Goal: Answer question/provide support: Share knowledge or assist other users

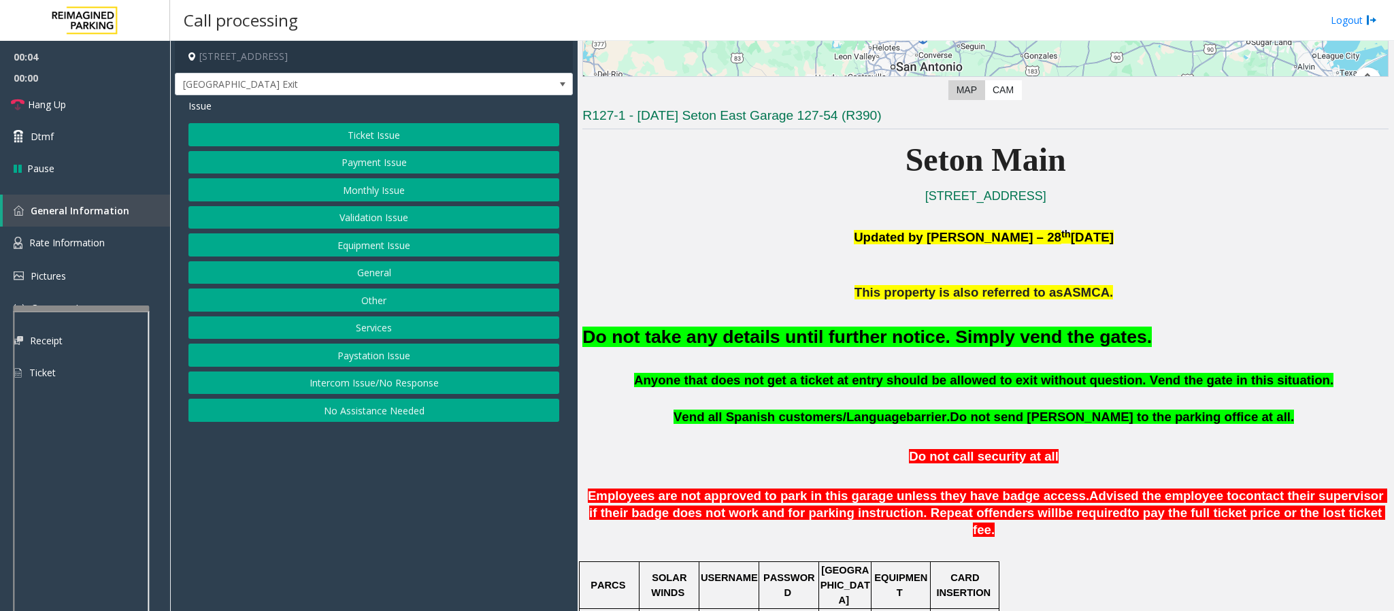
scroll to position [306, 0]
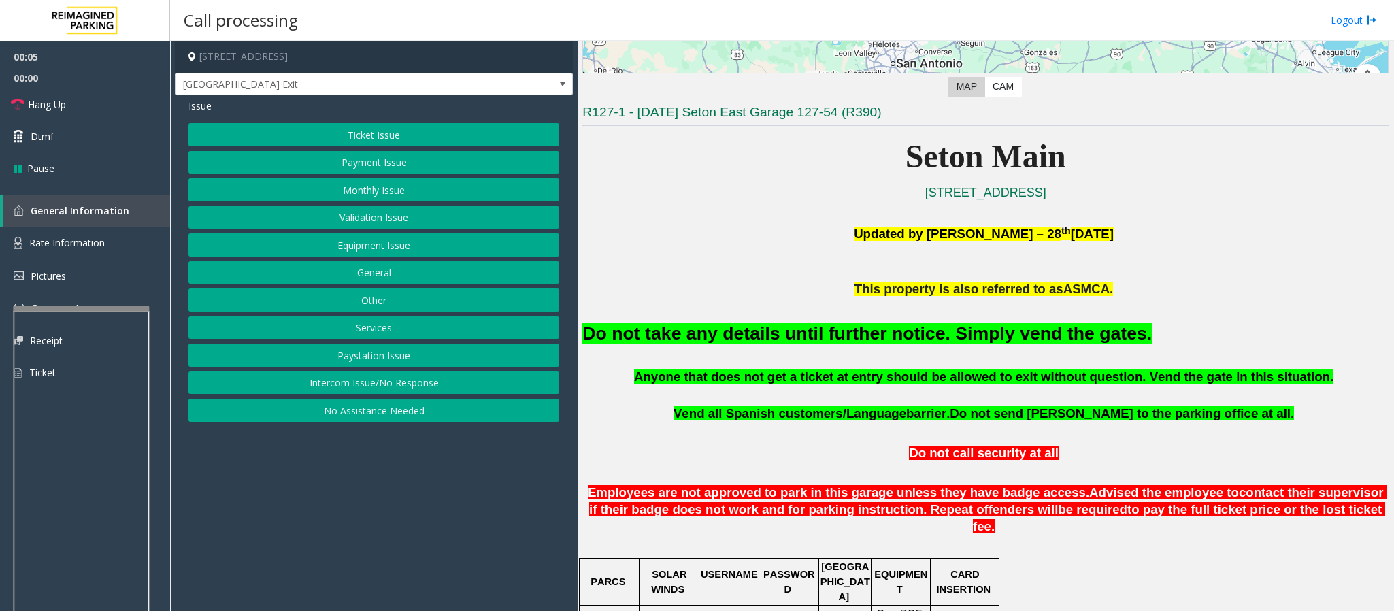
click at [407, 272] on button "General" at bounding box center [373, 272] width 371 height 23
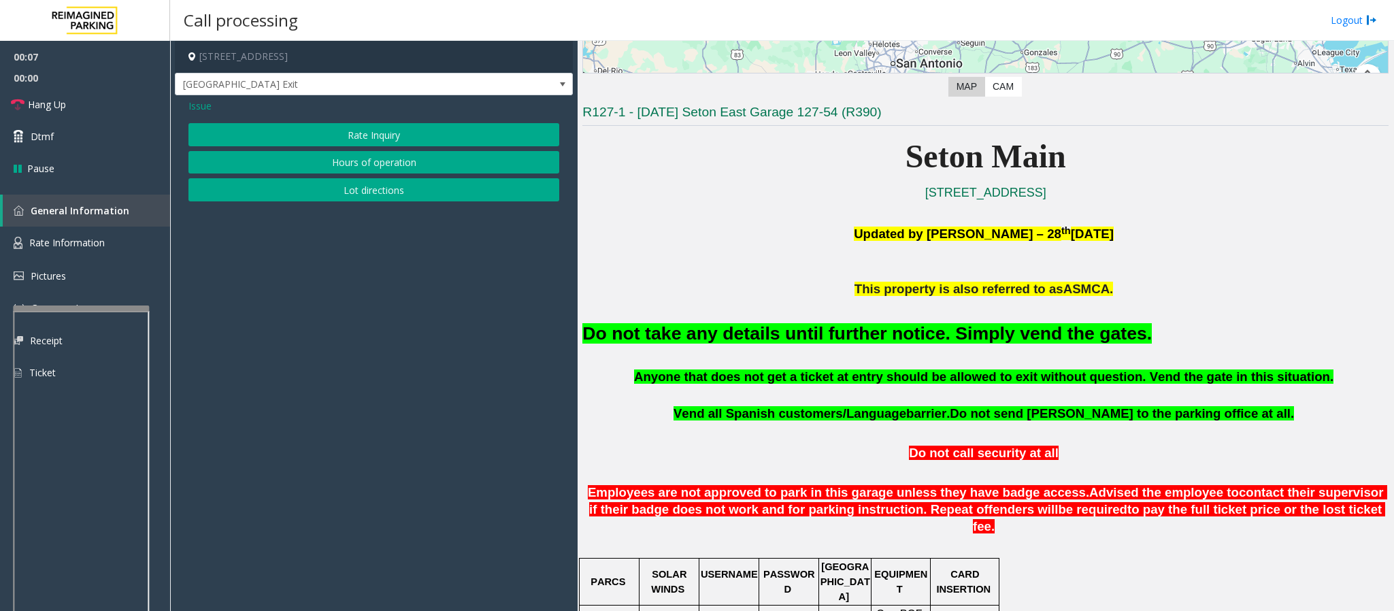
click at [216, 107] on div "Issue" at bounding box center [373, 106] width 371 height 14
click at [197, 109] on span "Issue" at bounding box center [199, 106] width 23 height 14
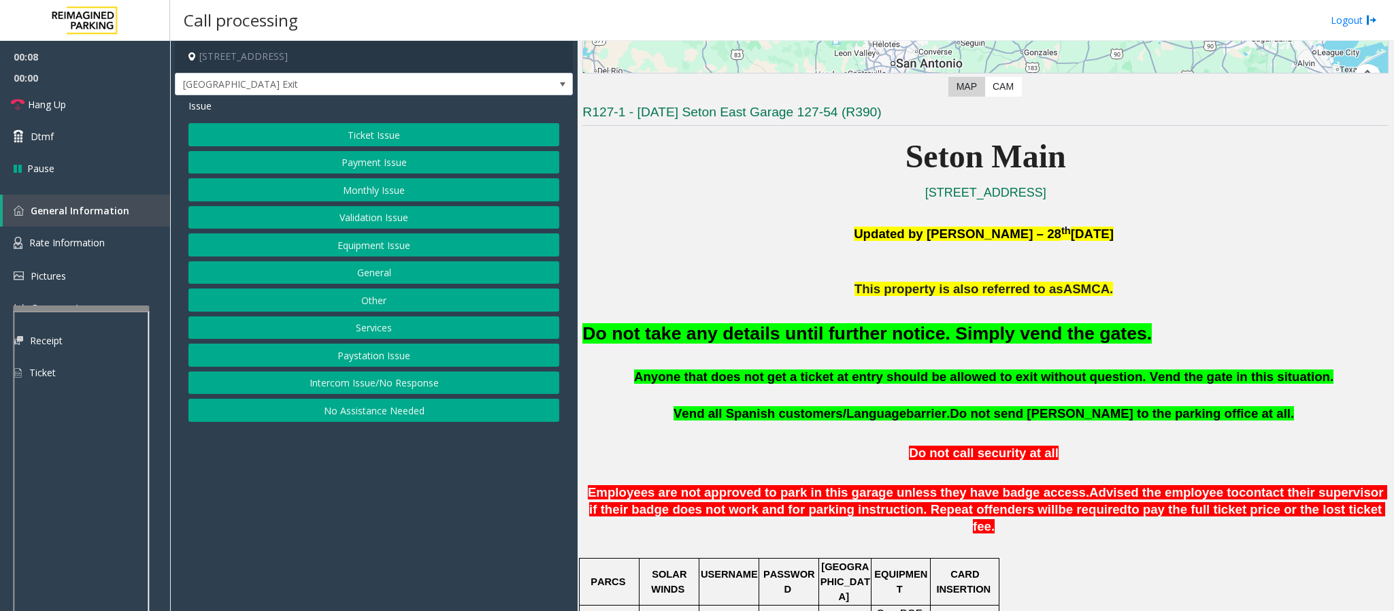
click at [347, 251] on button "Equipment Issue" at bounding box center [373, 244] width 371 height 23
click at [333, 246] on button "Gate / Door Won't Open" at bounding box center [373, 244] width 371 height 23
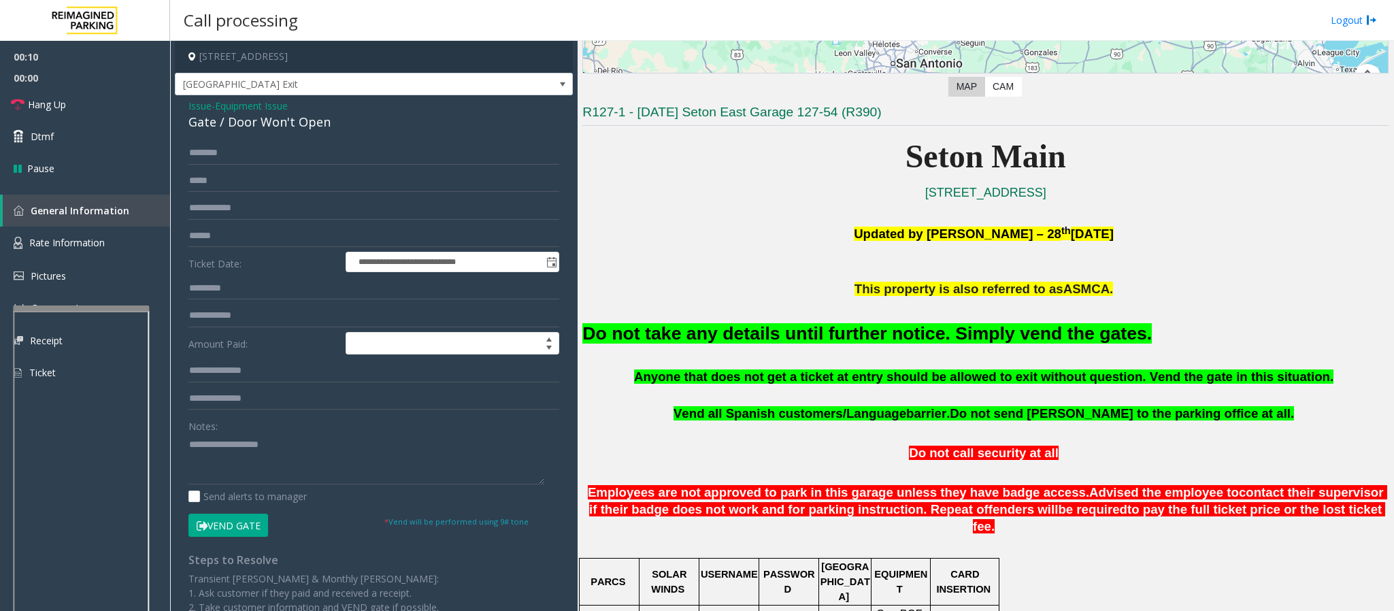
click at [227, 525] on button "Vend Gate" at bounding box center [228, 525] width 80 height 23
click at [696, 340] on font "Do not take any details until further notice. Simply vend the gates." at bounding box center [867, 333] width 570 height 20
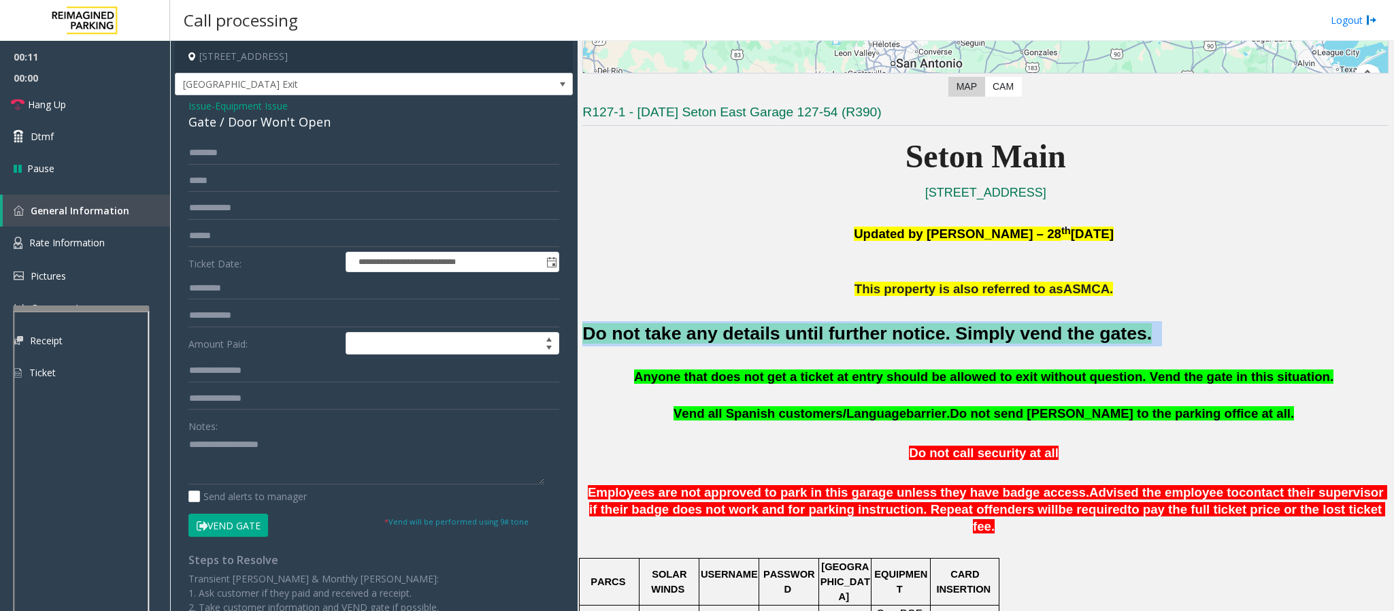
click at [696, 340] on font "Do not take any details until further notice. Simply vend the gates." at bounding box center [867, 333] width 570 height 20
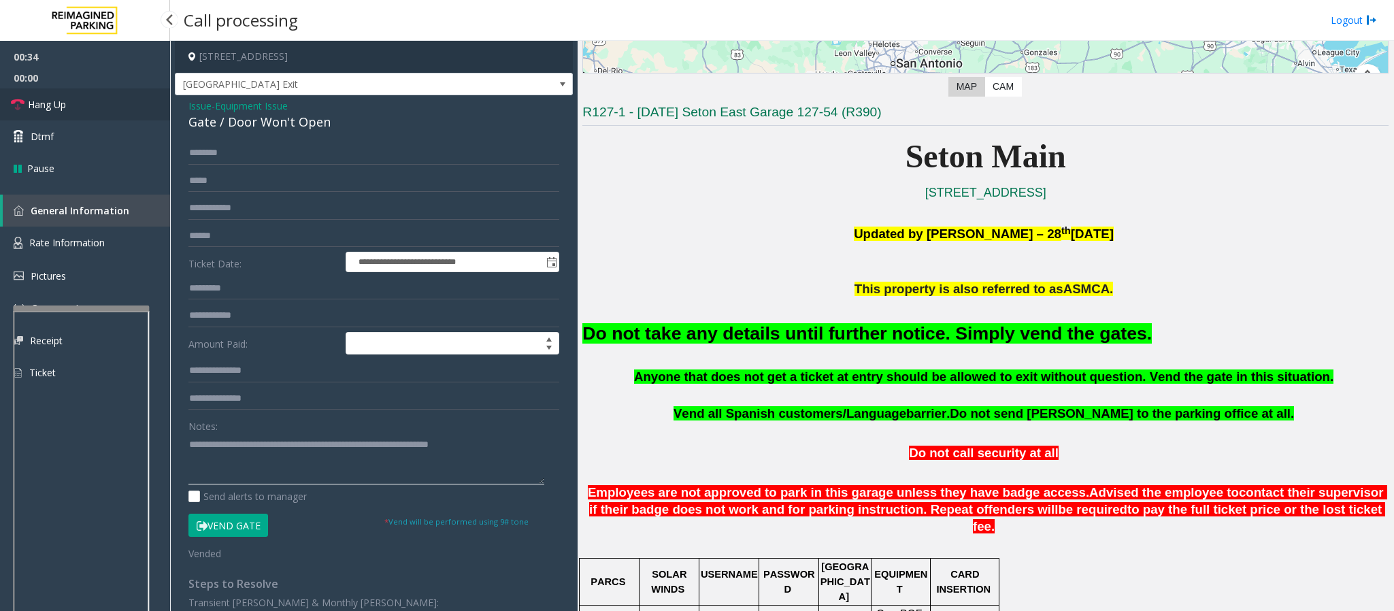
type textarea "**********"
click at [54, 105] on span "Hang Up" at bounding box center [47, 104] width 38 height 14
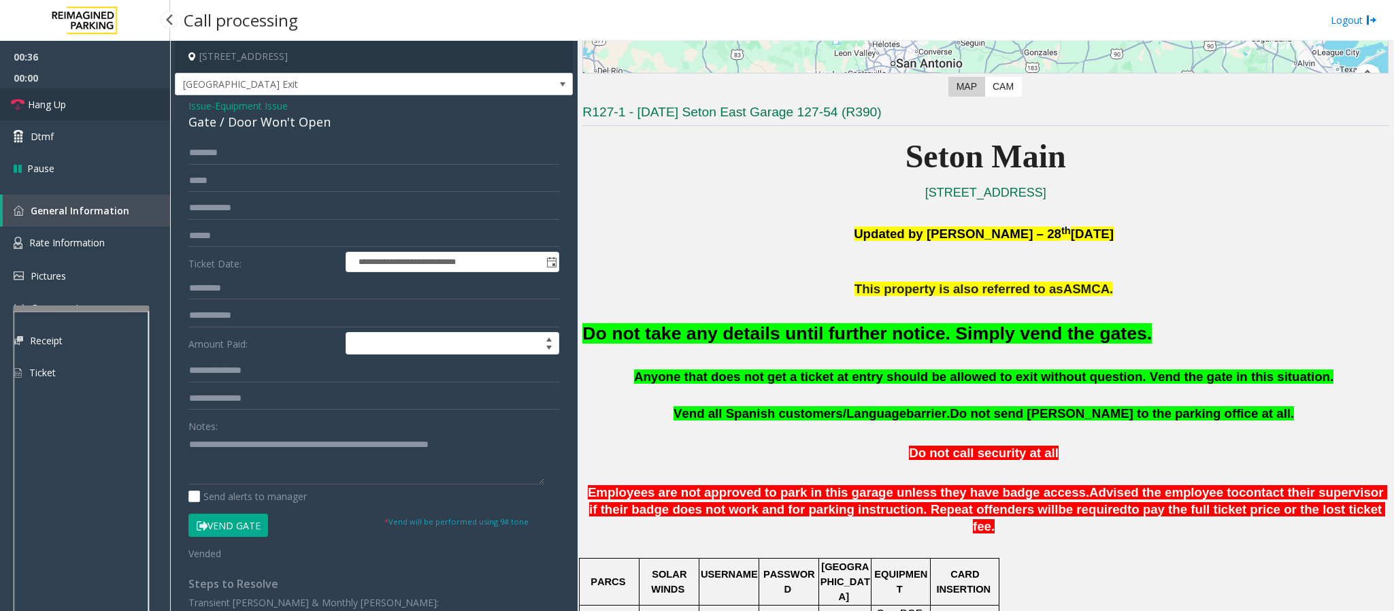
click at [54, 105] on span "Hang Up" at bounding box center [47, 104] width 38 height 14
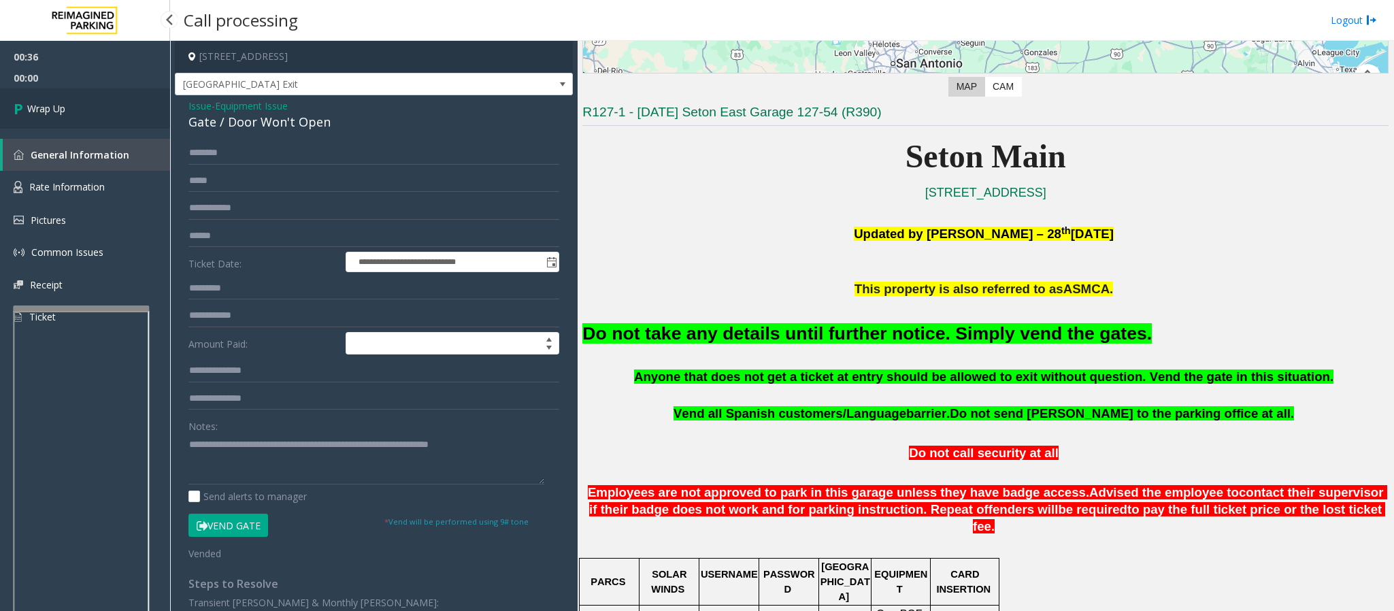
click at [54, 105] on span "Wrap Up" at bounding box center [46, 108] width 38 height 14
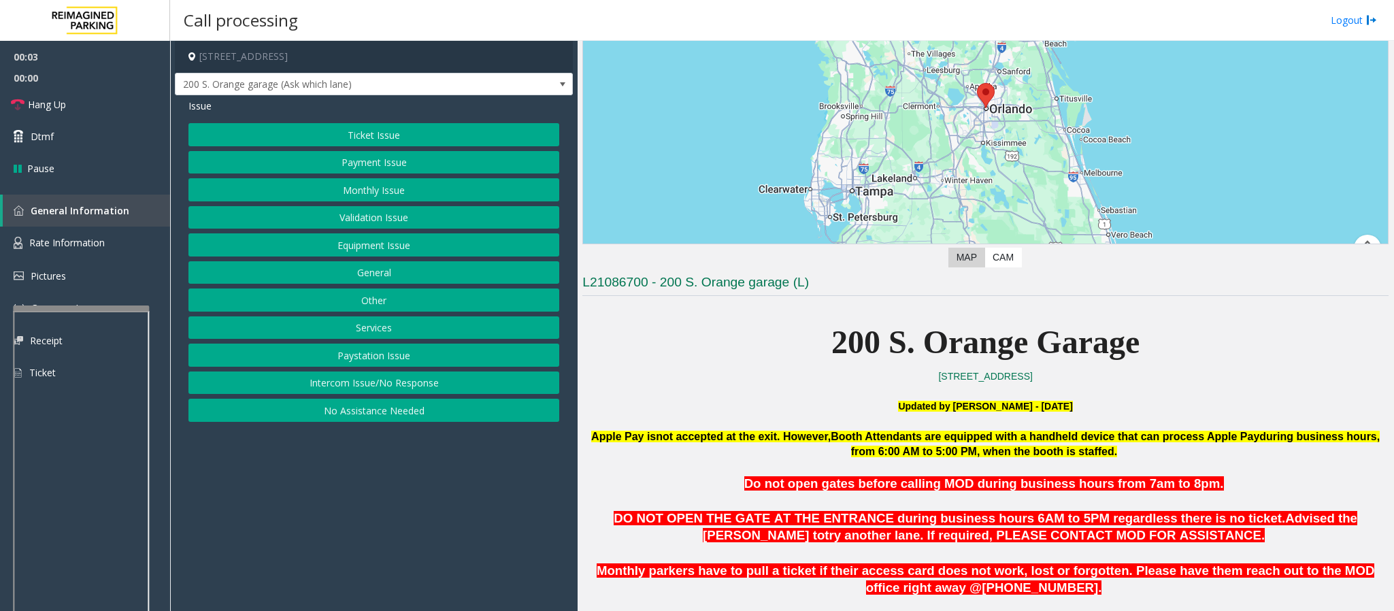
scroll to position [204, 0]
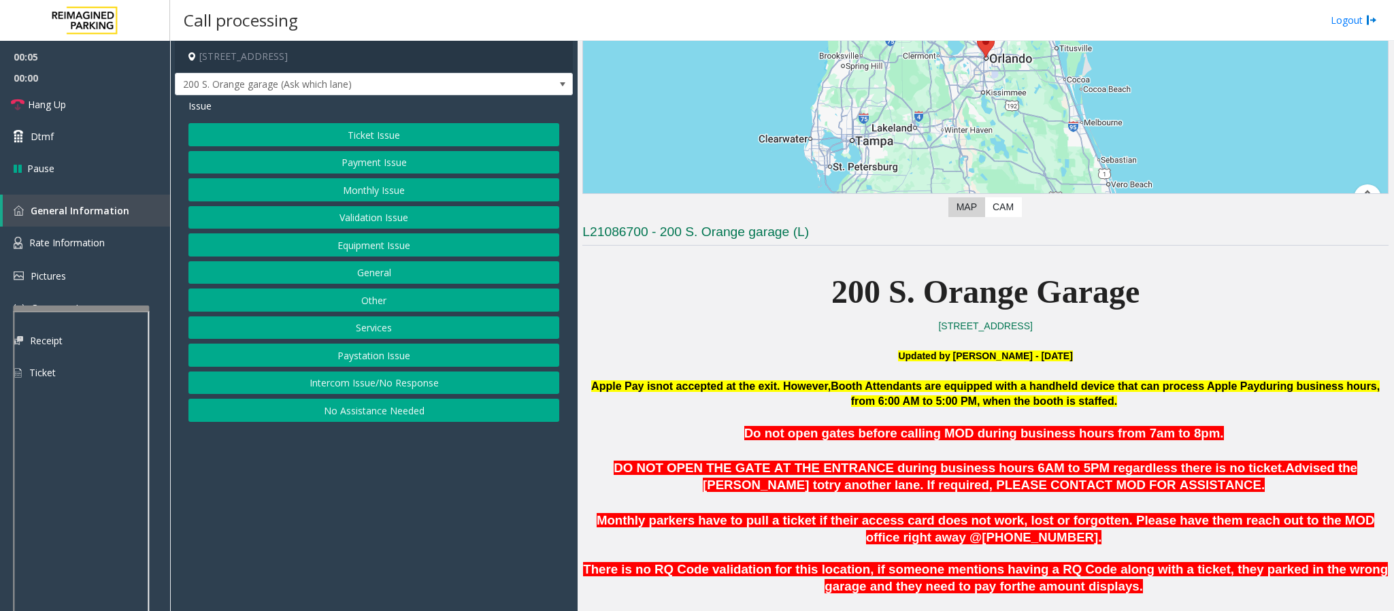
click at [331, 382] on button "Intercom Issue/No Response" at bounding box center [373, 383] width 371 height 23
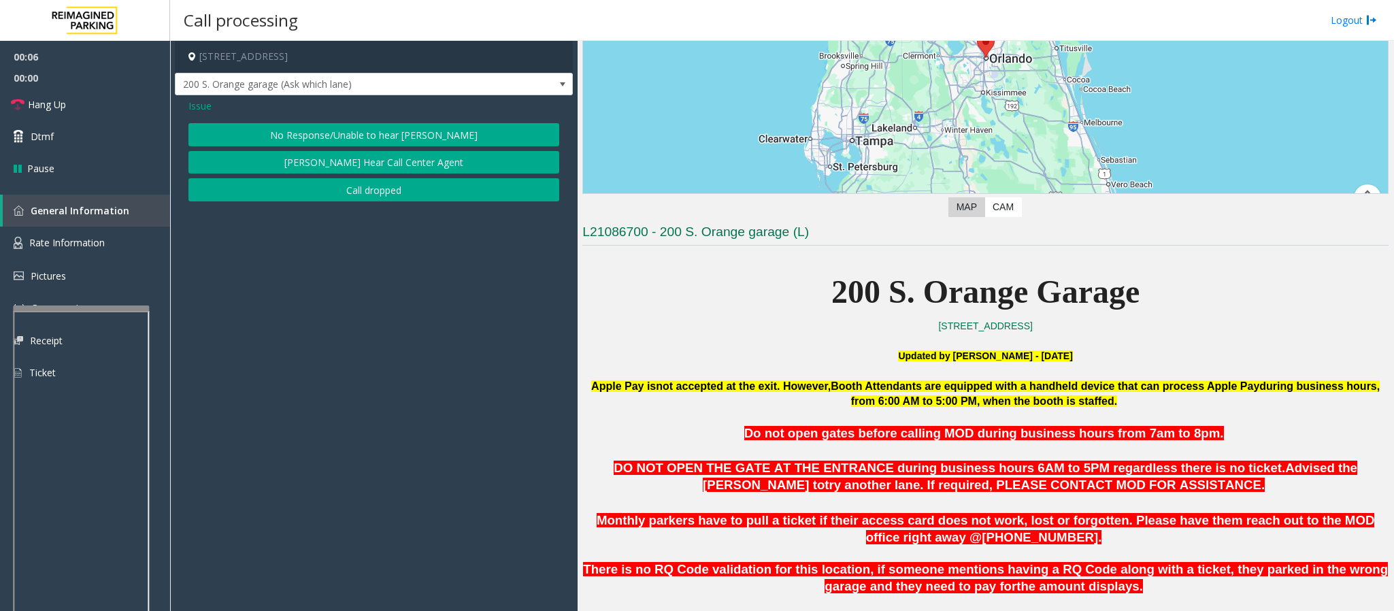
click at [299, 135] on button "No Response/Unable to hear [PERSON_NAME]" at bounding box center [373, 134] width 371 height 23
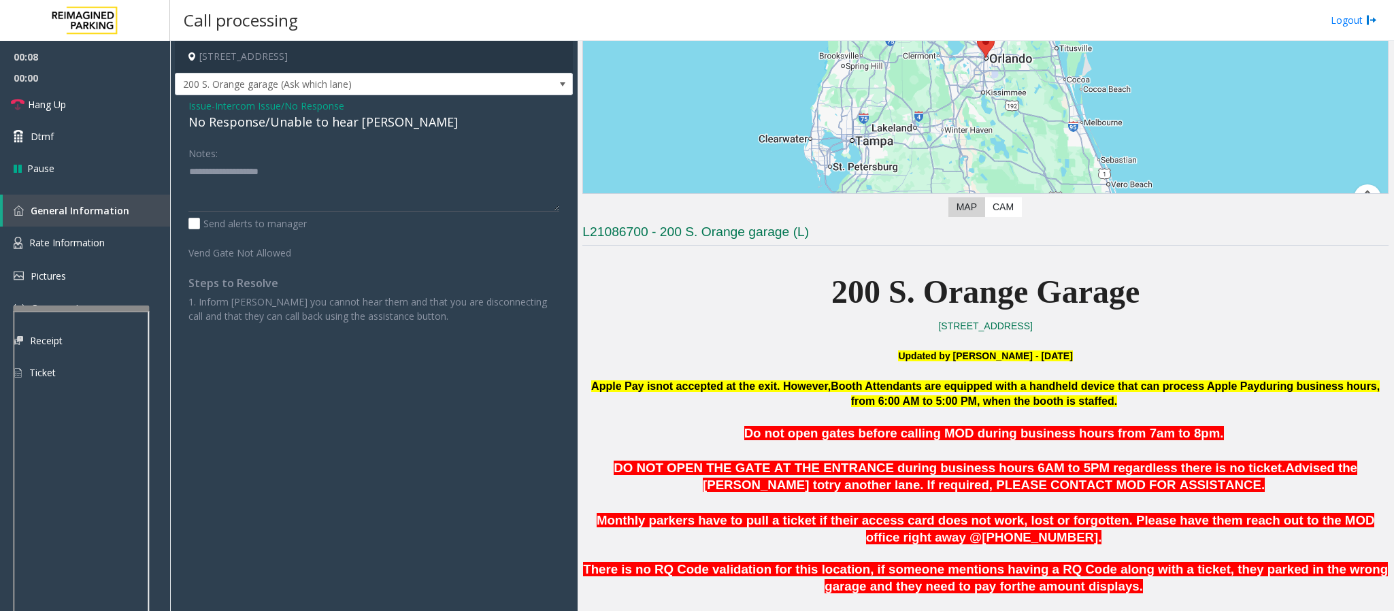
click at [204, 105] on span "Issue" at bounding box center [199, 106] width 23 height 14
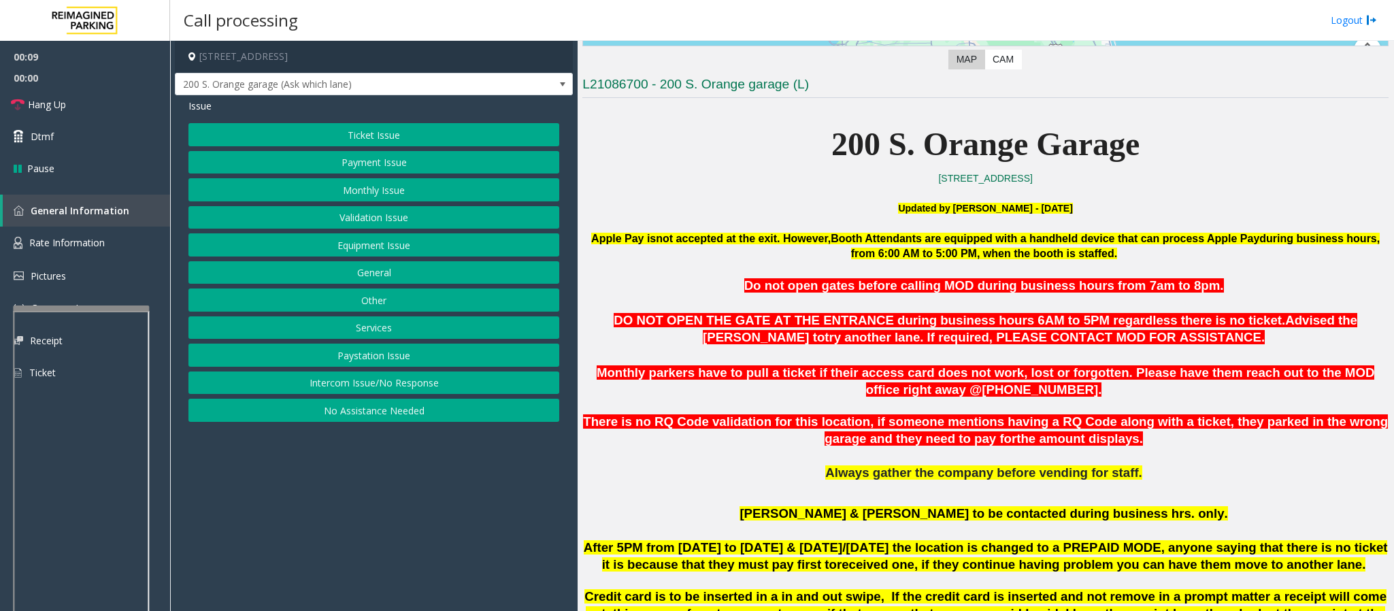
scroll to position [612, 0]
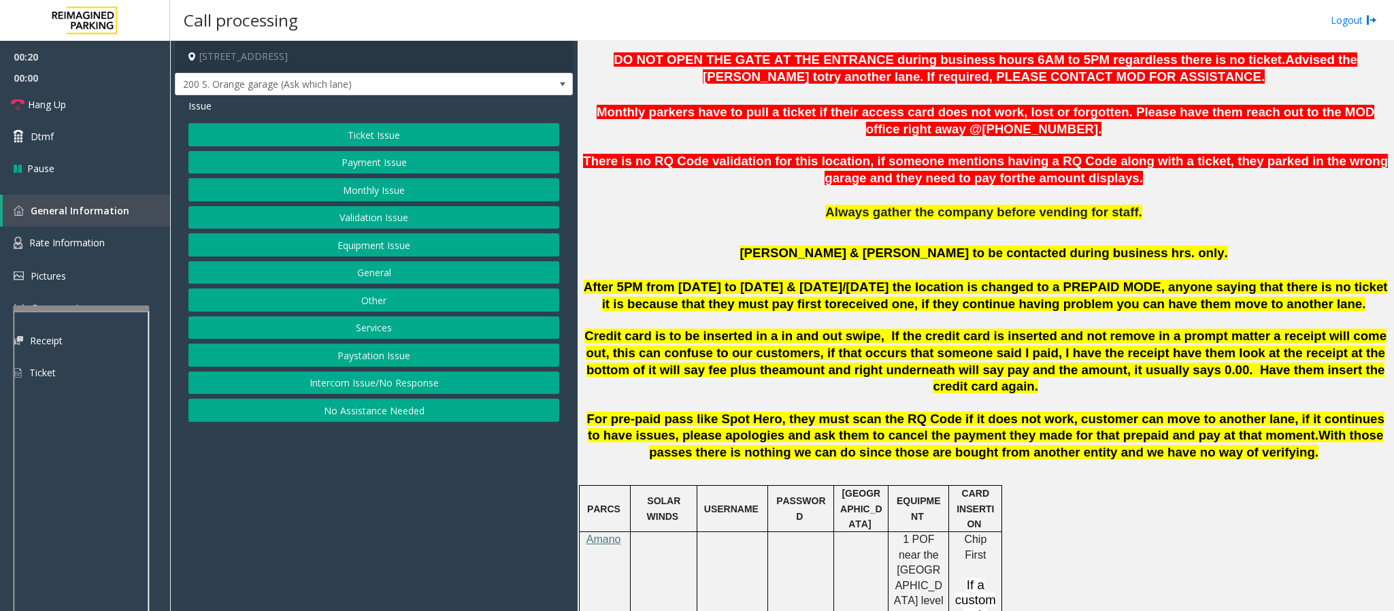
click at [417, 384] on button "Intercom Issue/No Response" at bounding box center [373, 383] width 371 height 23
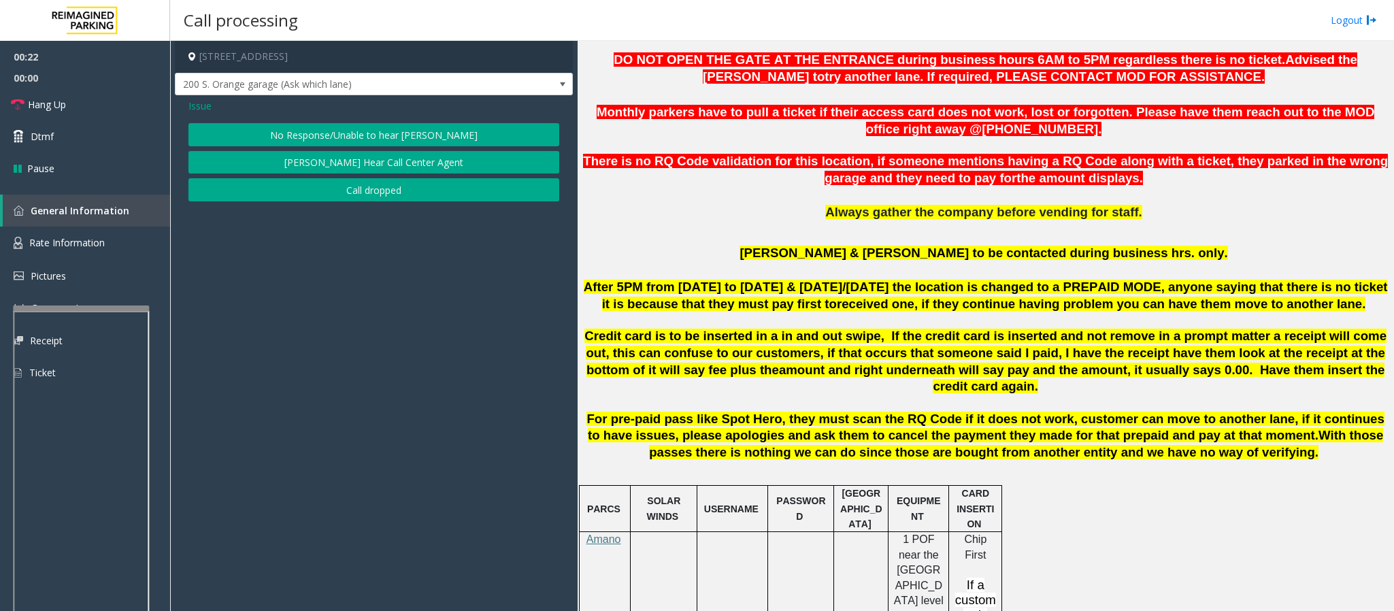
click at [329, 135] on button "No Response/Unable to hear [PERSON_NAME]" at bounding box center [373, 134] width 371 height 23
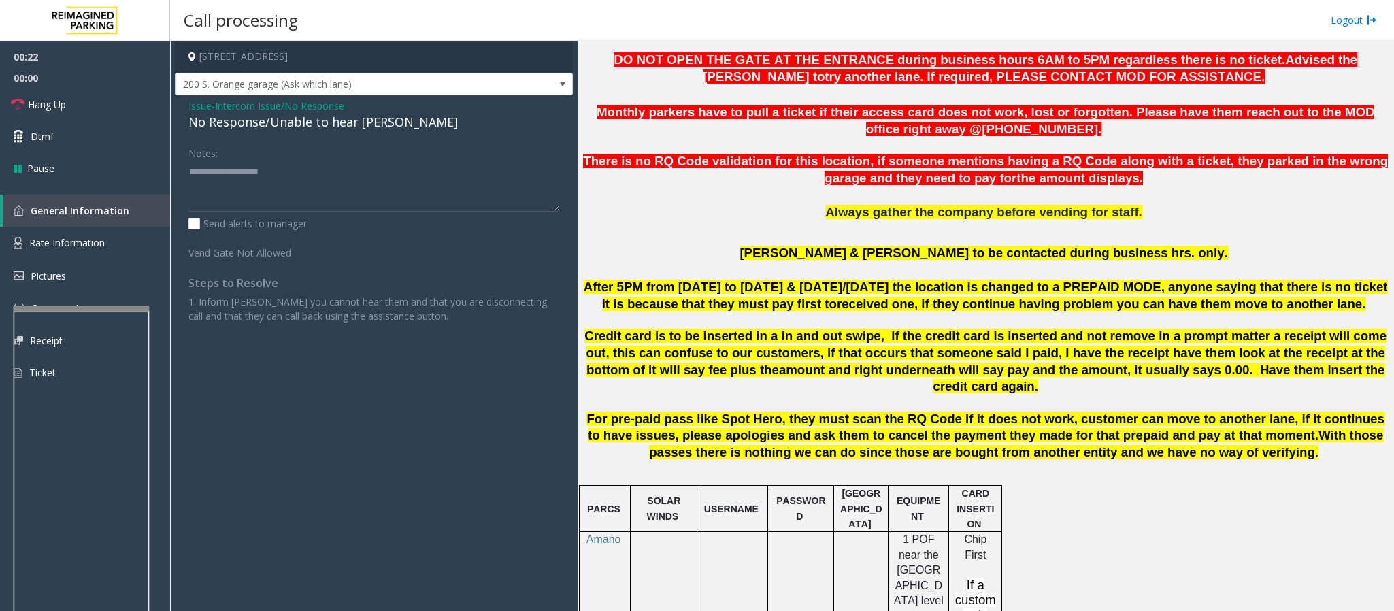
click at [317, 127] on div "No Response/Unable to hear [PERSON_NAME]" at bounding box center [373, 122] width 371 height 18
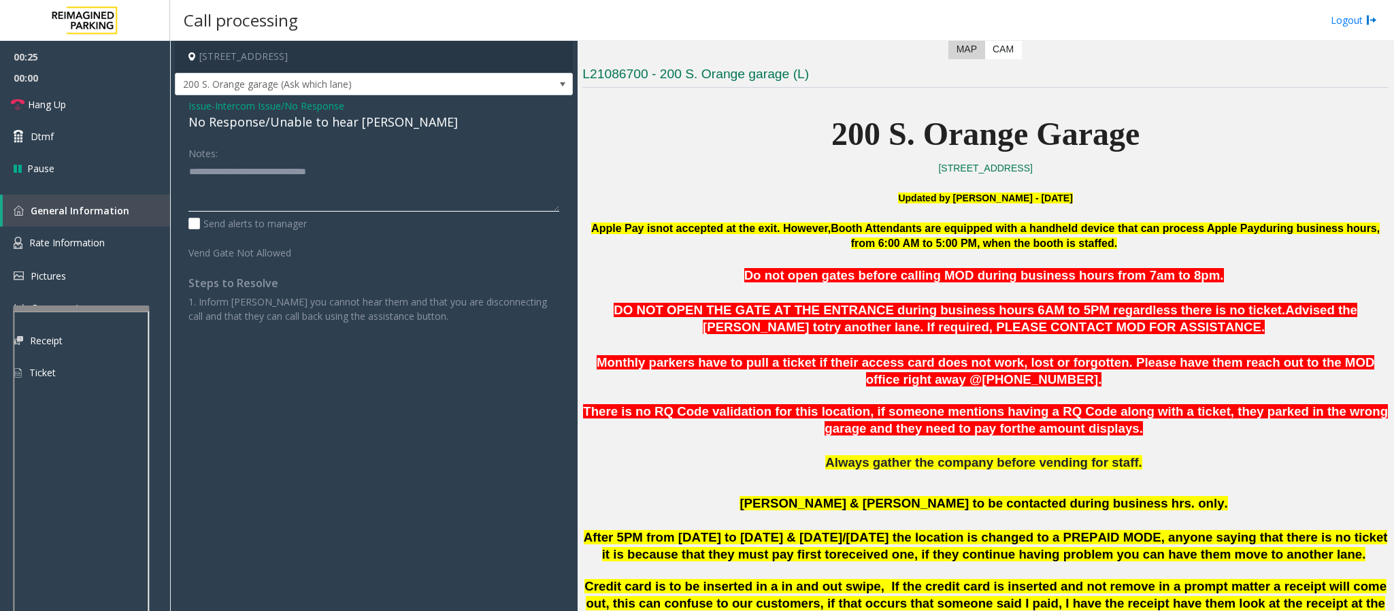
scroll to position [306, 0]
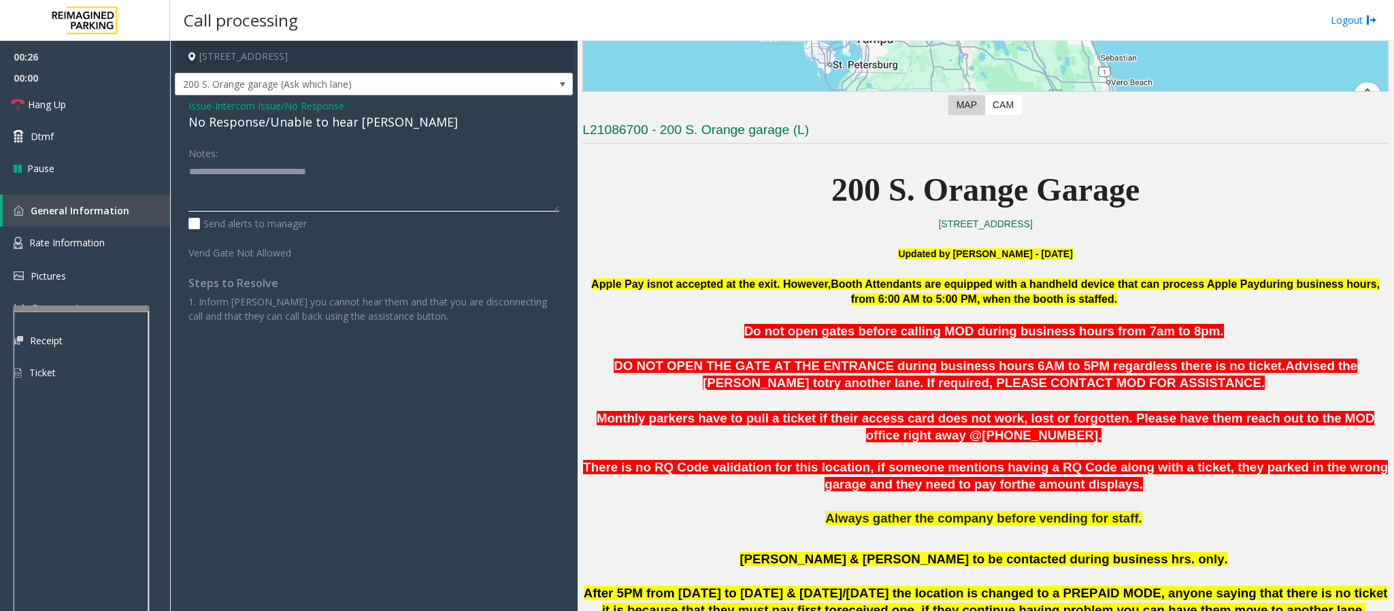
type textarea "**********"
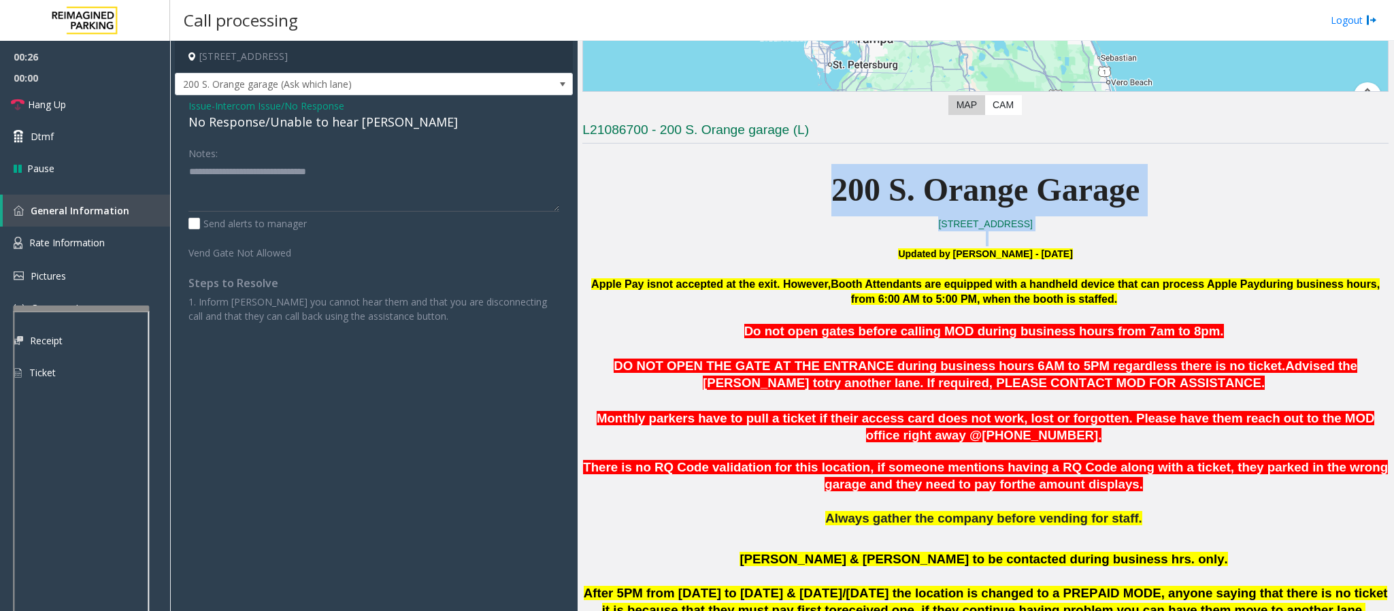
drag, startPoint x: 797, startPoint y: 190, endPoint x: 1290, endPoint y: 231, distance: 495.1
click at [1290, 231] on p at bounding box center [985, 238] width 806 height 15
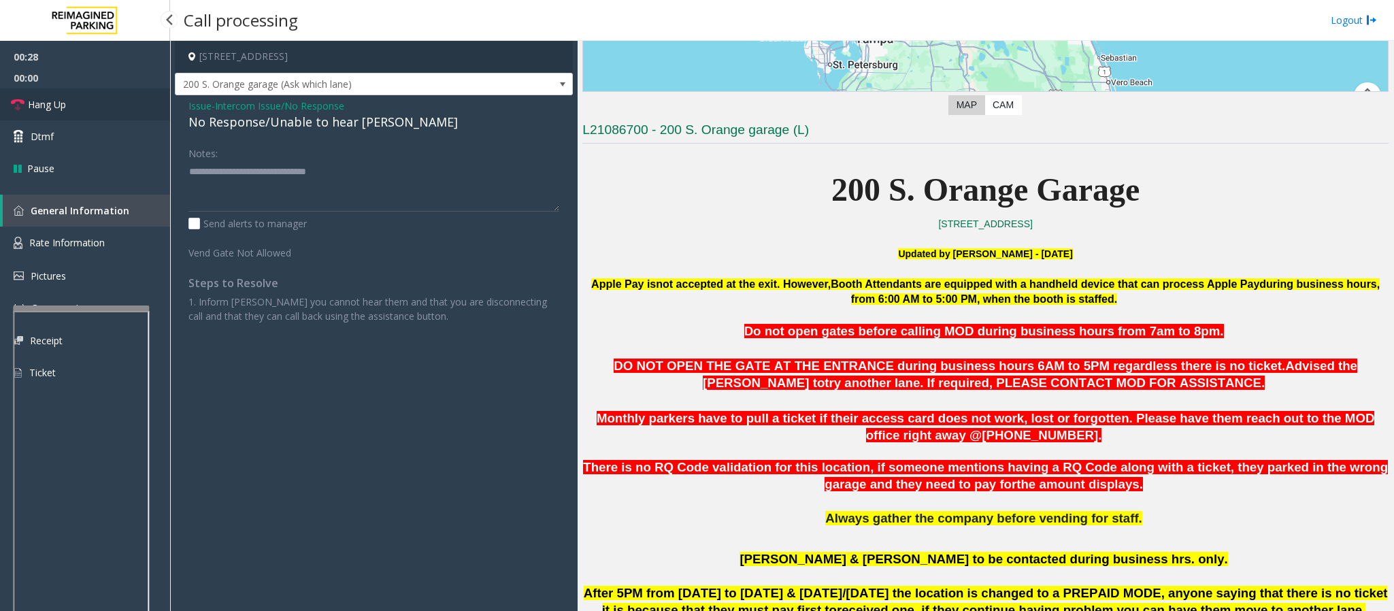
click at [46, 107] on span "Hang Up" at bounding box center [47, 104] width 38 height 14
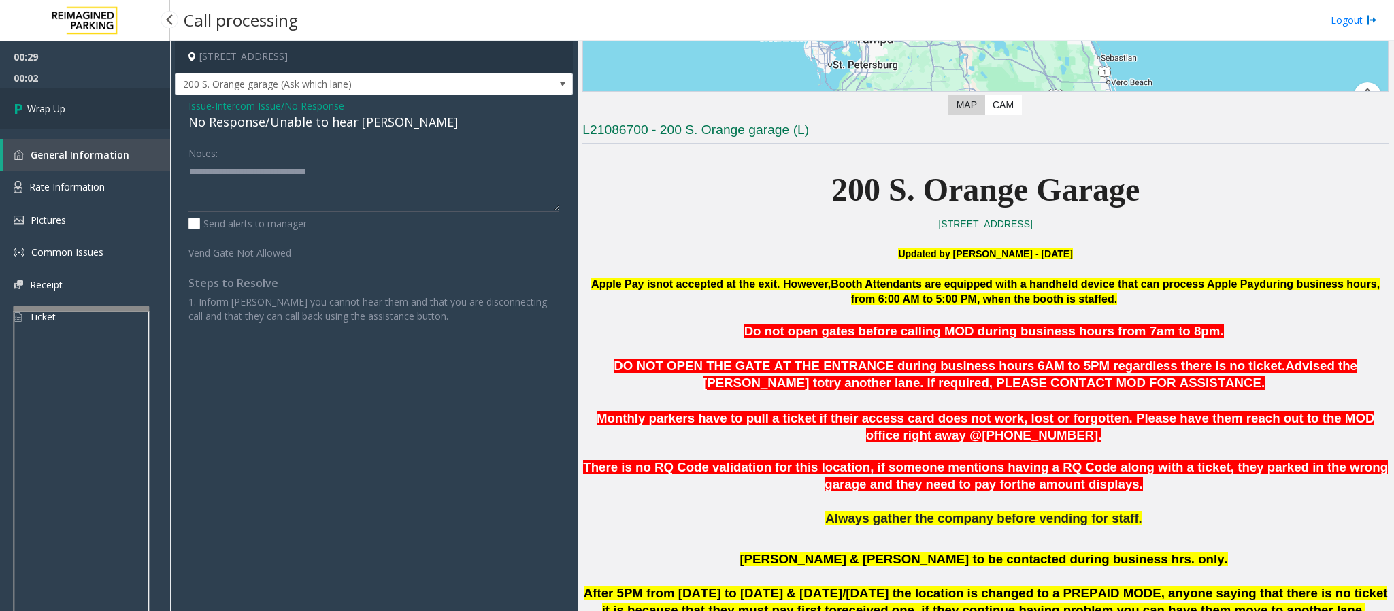
click at [58, 102] on span "Wrap Up" at bounding box center [46, 108] width 38 height 14
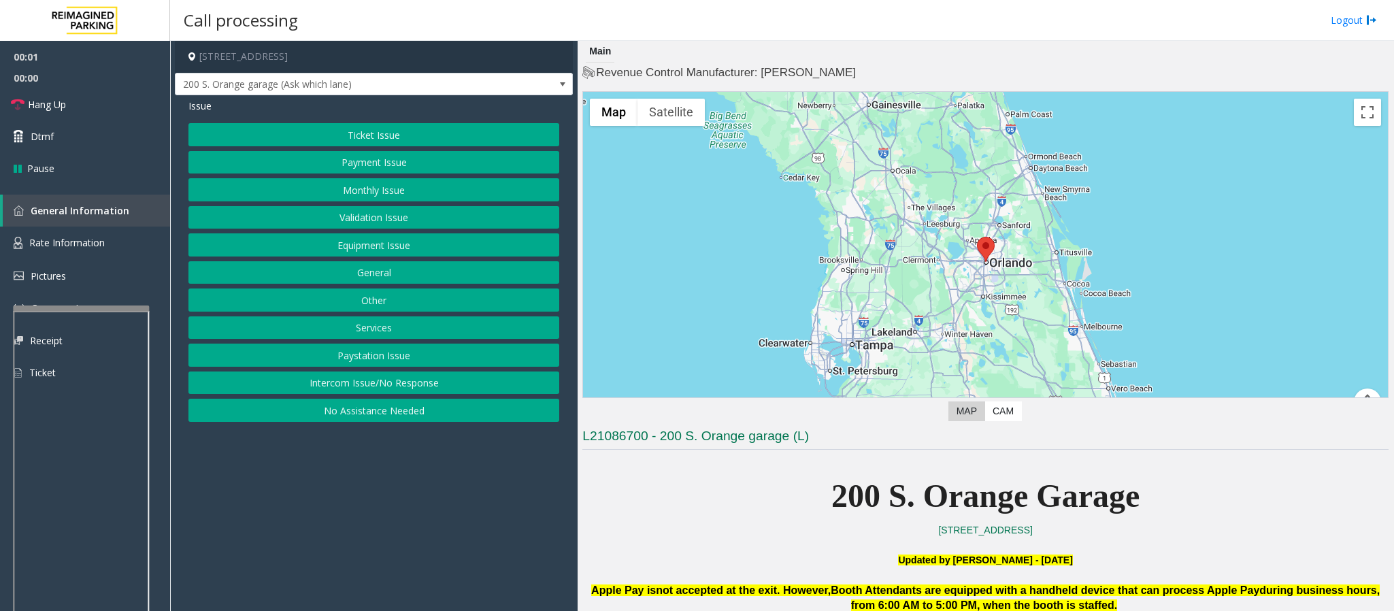
scroll to position [408, 0]
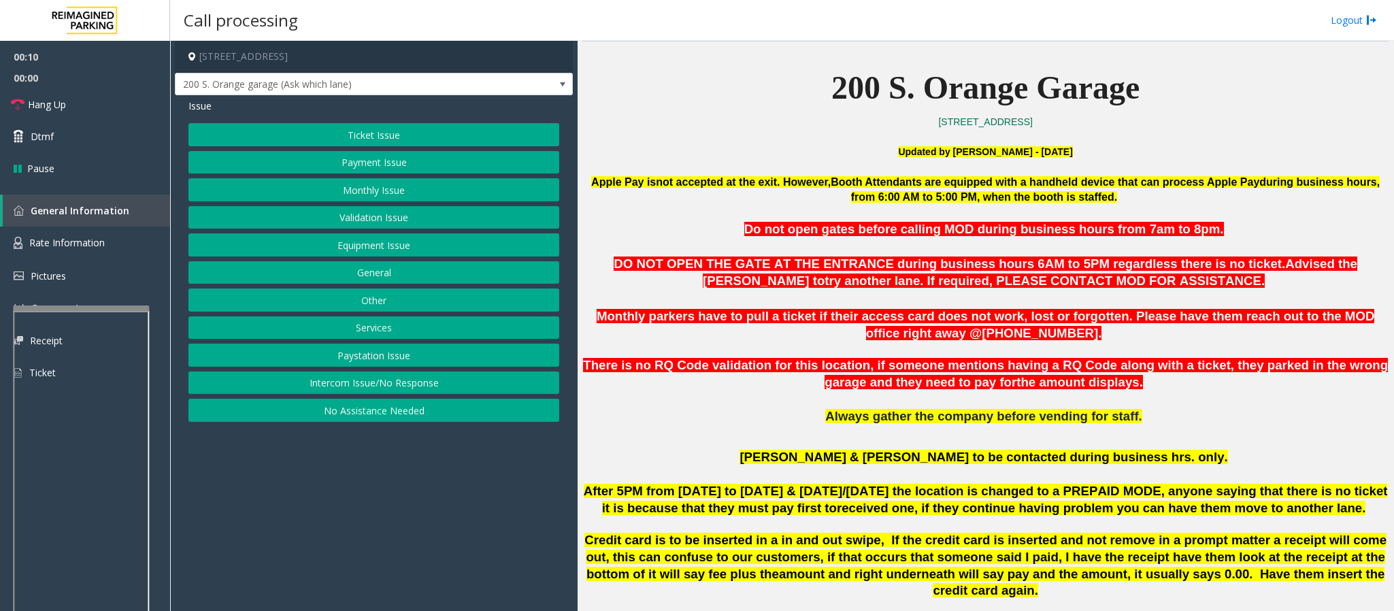
drag, startPoint x: 1168, startPoint y: 467, endPoint x: 823, endPoint y: 470, distance: 345.0
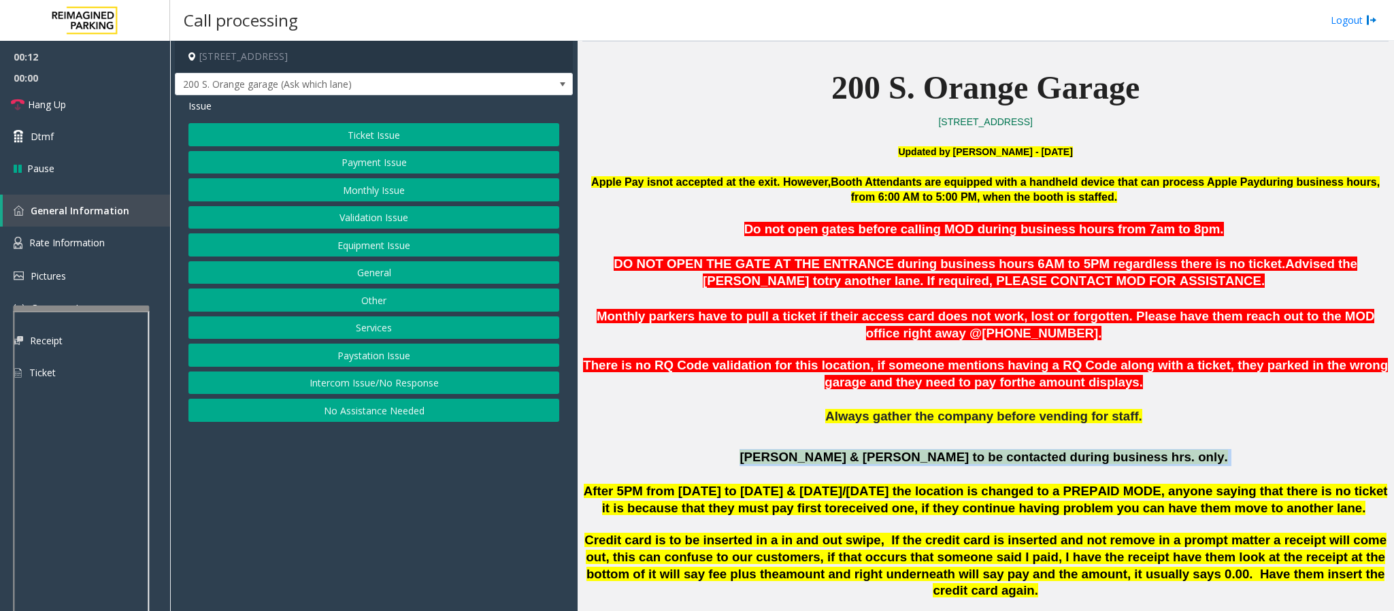
drag, startPoint x: 825, startPoint y: 456, endPoint x: 1127, endPoint y: 460, distance: 301.5
click at [1127, 460] on p "[PERSON_NAME] & [PERSON_NAME] to be contacted during business hrs. only." at bounding box center [985, 457] width 806 height 17
click at [1136, 460] on p "[PERSON_NAME] & [PERSON_NAME] to be contacted during business hrs. only." at bounding box center [985, 457] width 806 height 17
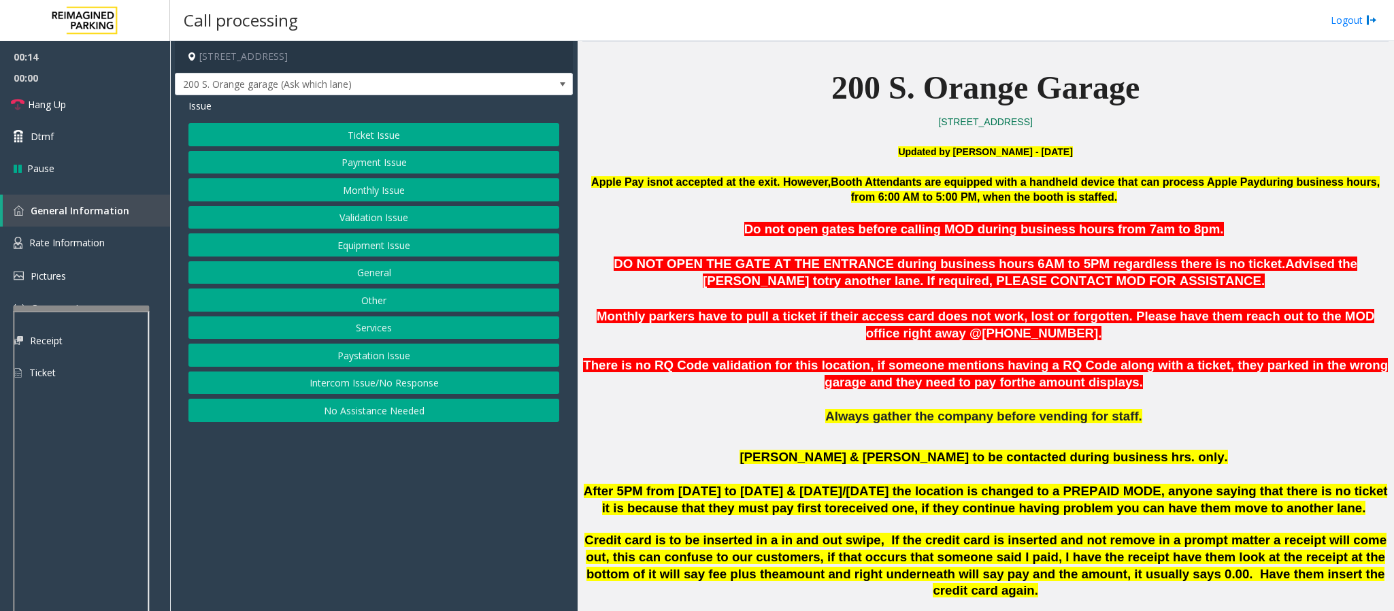
click at [356, 390] on button "Intercom Issue/No Response" at bounding box center [373, 383] width 371 height 23
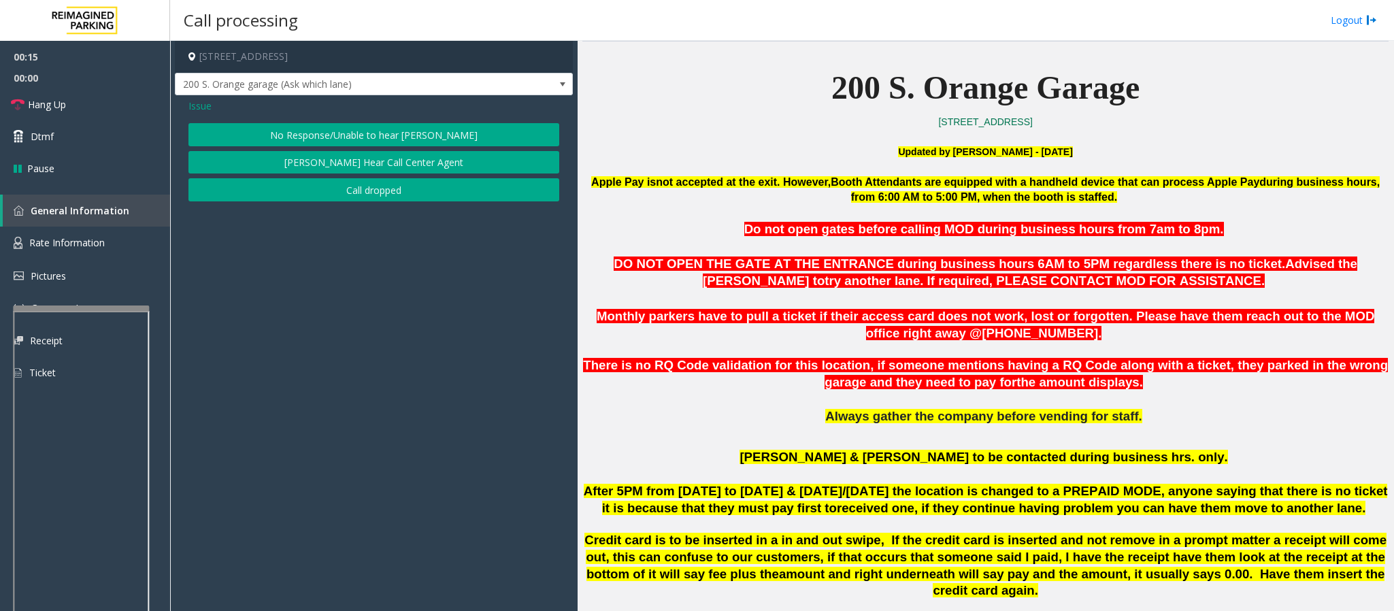
click at [306, 125] on button "No Response/Unable to hear [PERSON_NAME]" at bounding box center [373, 134] width 371 height 23
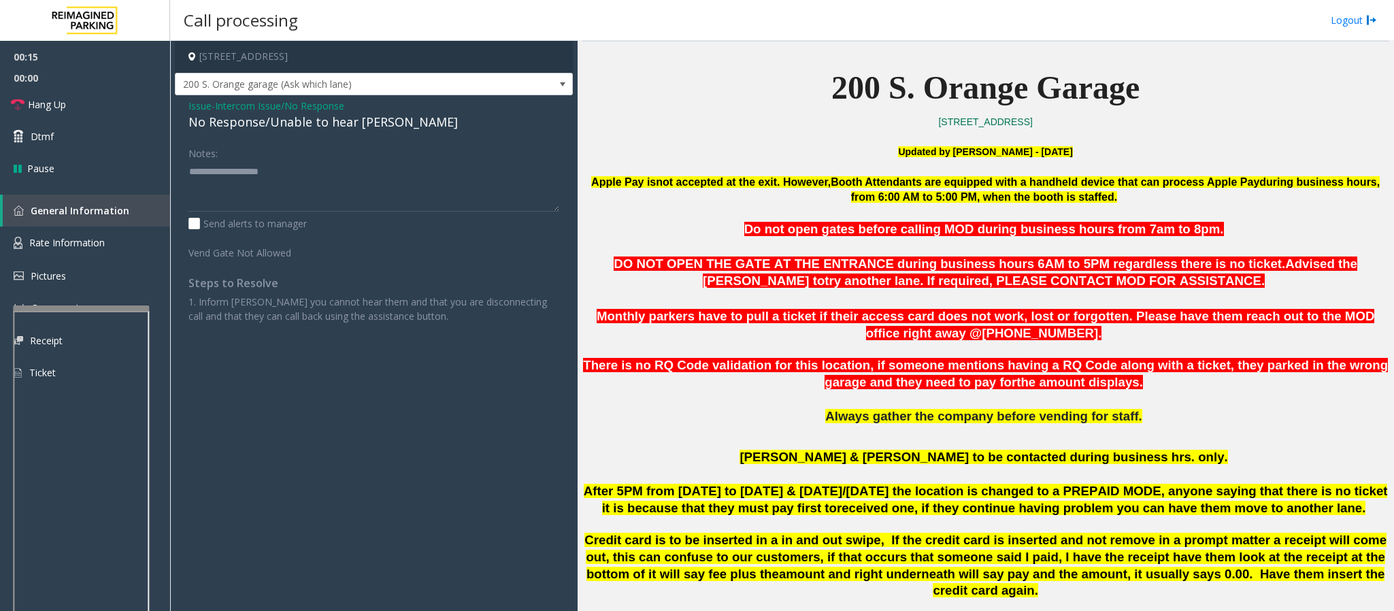
click at [288, 121] on div "No Response/Unable to hear [PERSON_NAME]" at bounding box center [373, 122] width 371 height 18
type textarea "**********"
click at [57, 107] on span "Hang Up" at bounding box center [47, 104] width 38 height 14
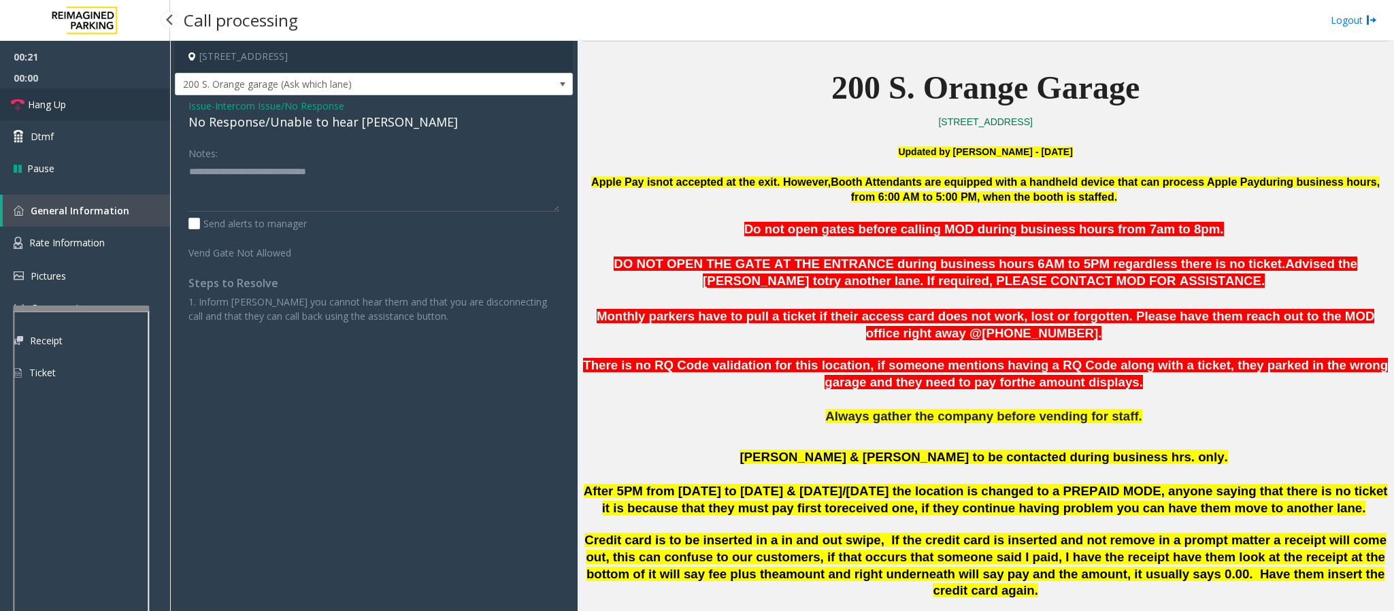
click at [57, 107] on span "Hang Up" at bounding box center [47, 104] width 38 height 14
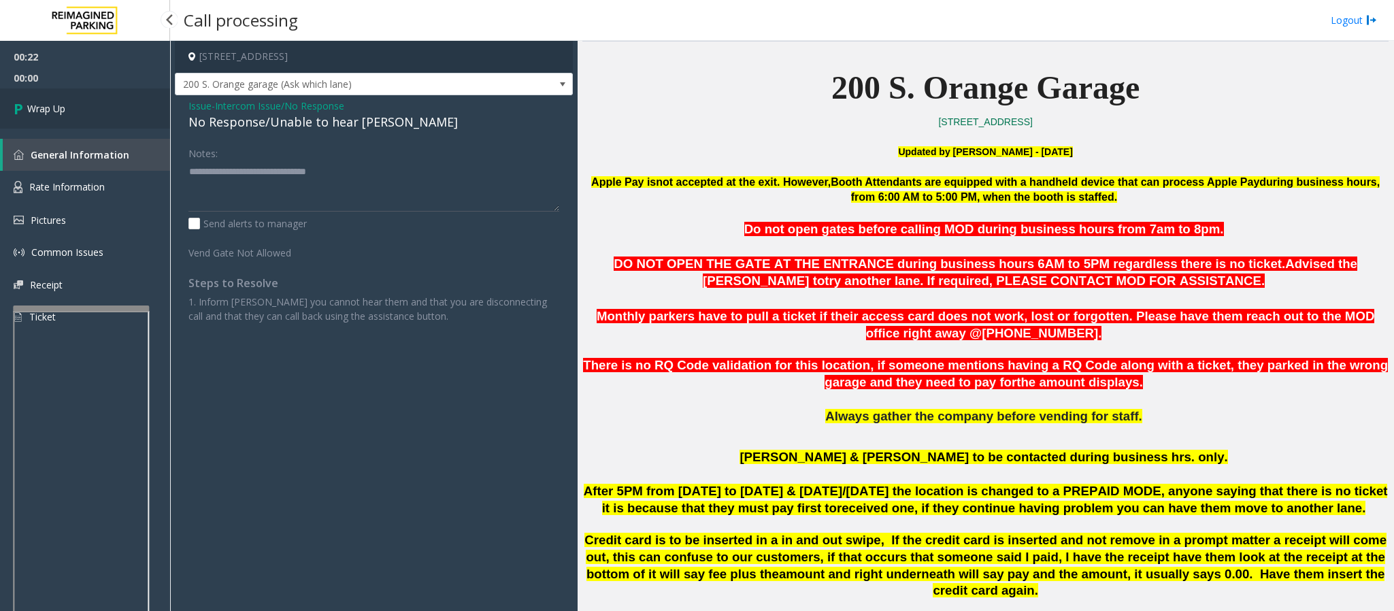
click at [57, 107] on span "Wrap Up" at bounding box center [46, 108] width 38 height 14
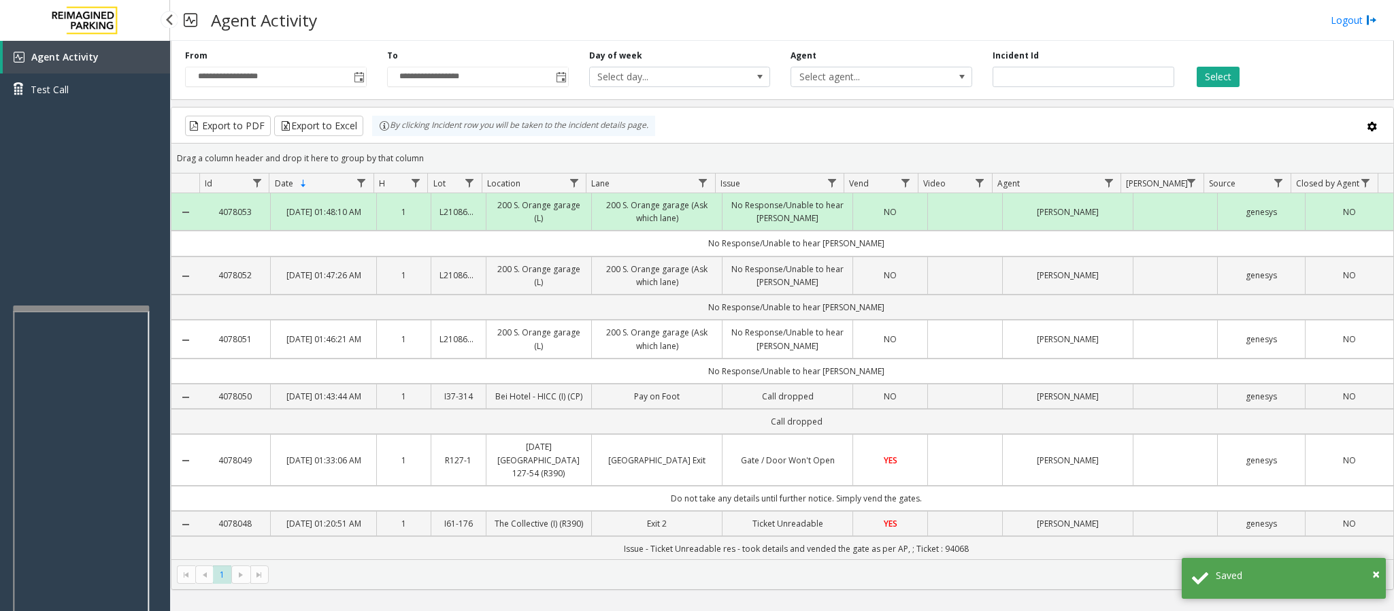
click at [93, 192] on div "Agent Activity Test Call" at bounding box center [85, 346] width 170 height 611
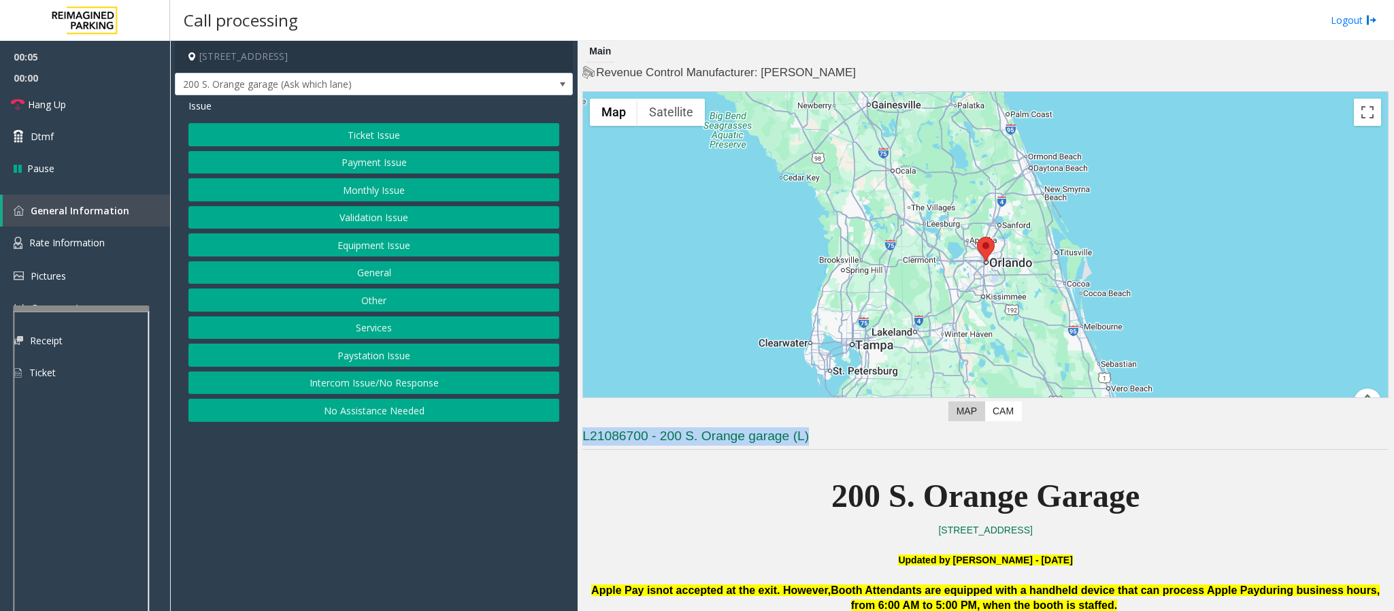
drag, startPoint x: 825, startPoint y: 438, endPoint x: 584, endPoint y: 443, distance: 240.9
click at [584, 443] on h3 "L21086700 - 200 S. Orange garage (L)" at bounding box center [985, 438] width 806 height 22
click at [605, 478] on p "200 S. Orange Garage" at bounding box center [985, 496] width 806 height 52
drag, startPoint x: 831, startPoint y: 435, endPoint x: 586, endPoint y: 439, distance: 245.0
click at [586, 439] on h3 "L21086700 - 200 S. Orange garage (L)" at bounding box center [985, 438] width 806 height 22
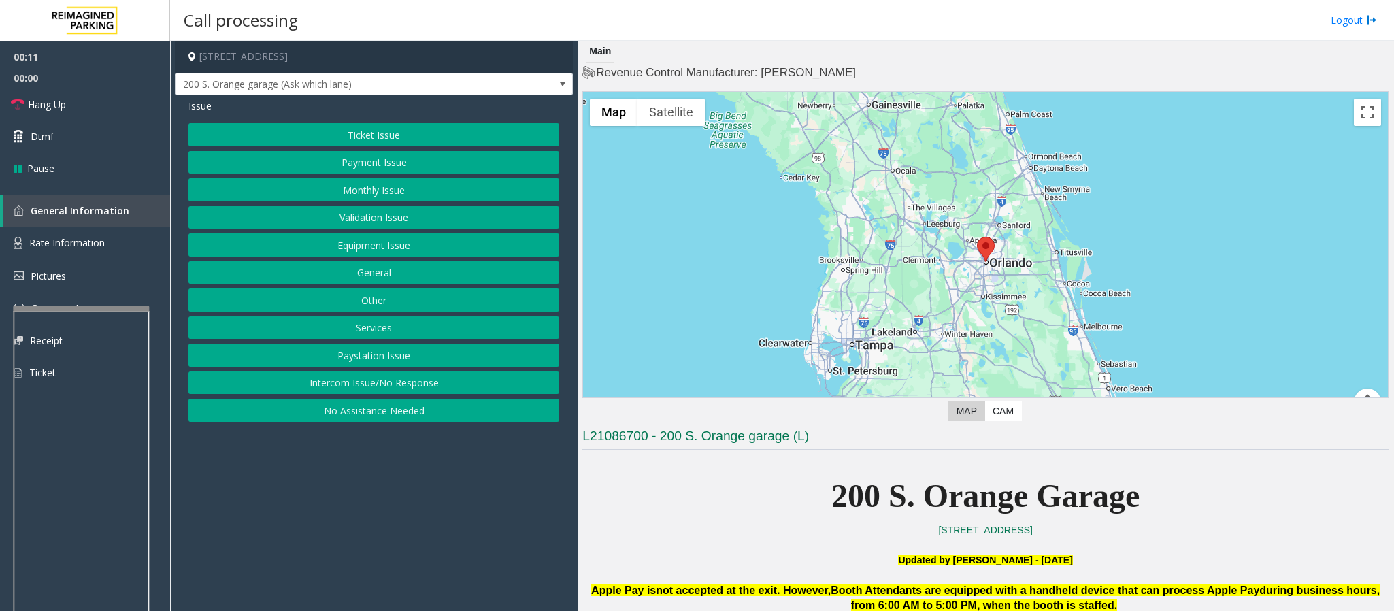
click at [609, 478] on p "200 S. Orange Garage" at bounding box center [985, 496] width 806 height 52
click at [376, 384] on button "Intercom Issue/No Response" at bounding box center [373, 383] width 371 height 23
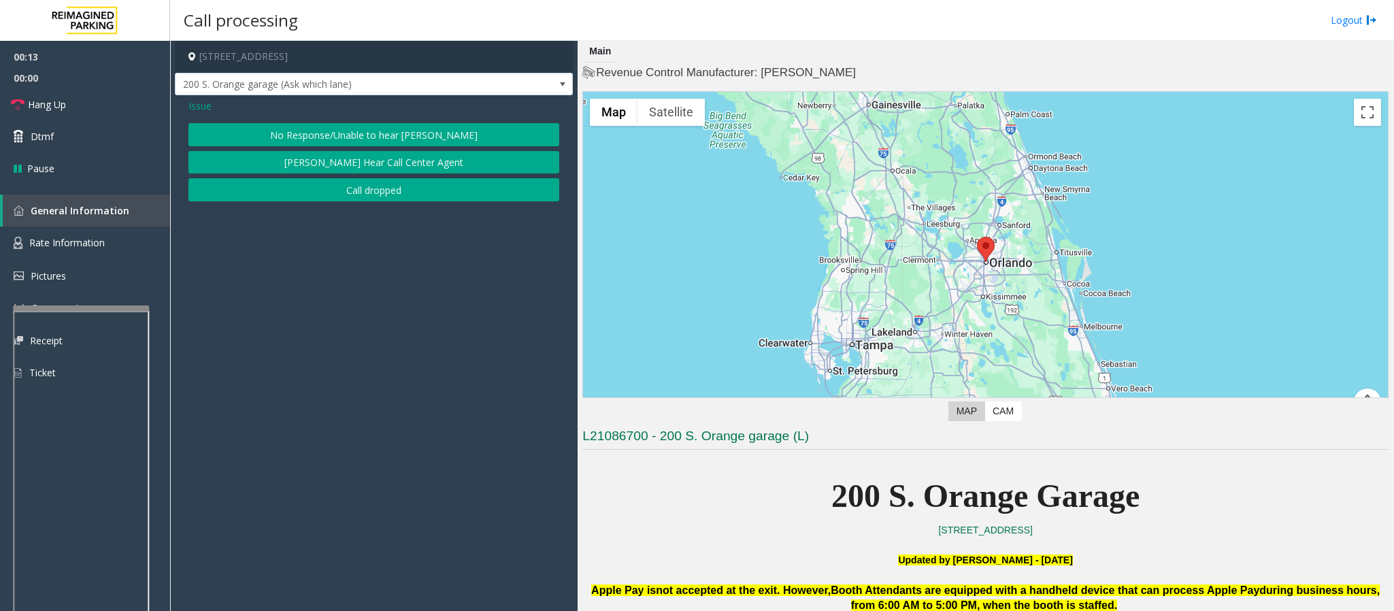
click at [308, 142] on button "No Response/Unable to hear [PERSON_NAME]" at bounding box center [373, 134] width 371 height 23
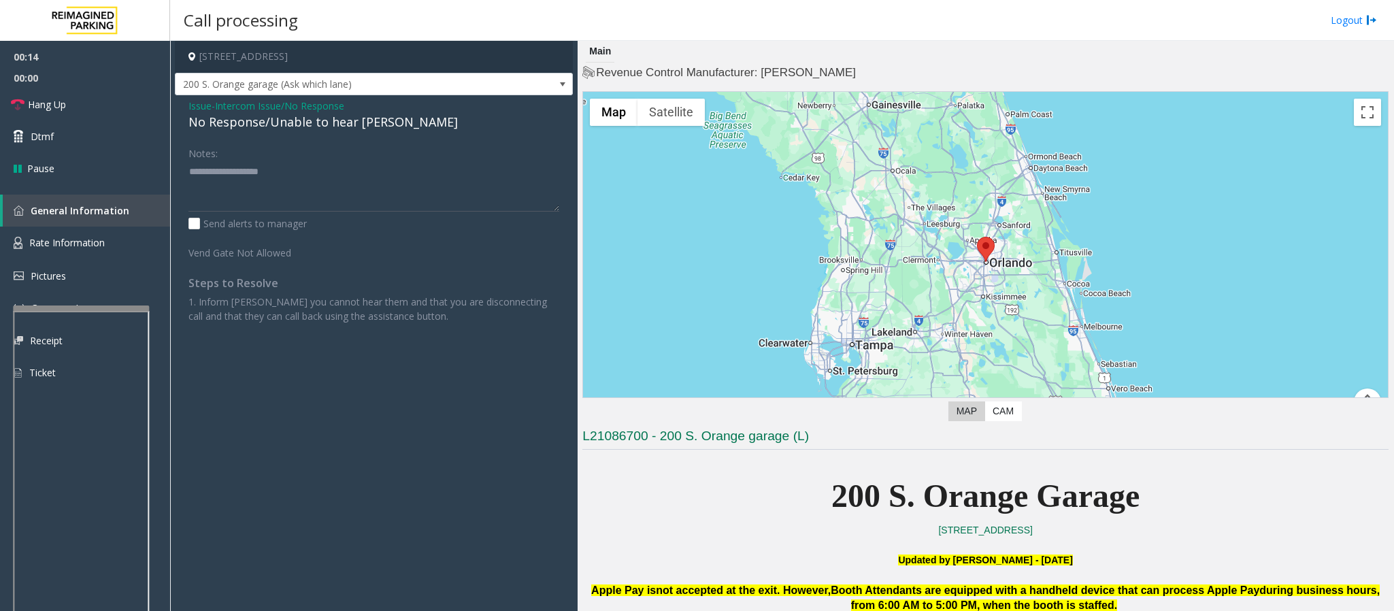
click at [311, 125] on div "No Response/Unable to hear [PERSON_NAME]" at bounding box center [373, 122] width 371 height 18
click at [306, 125] on div "No Response/Unable to hear [PERSON_NAME]" at bounding box center [373, 122] width 371 height 18
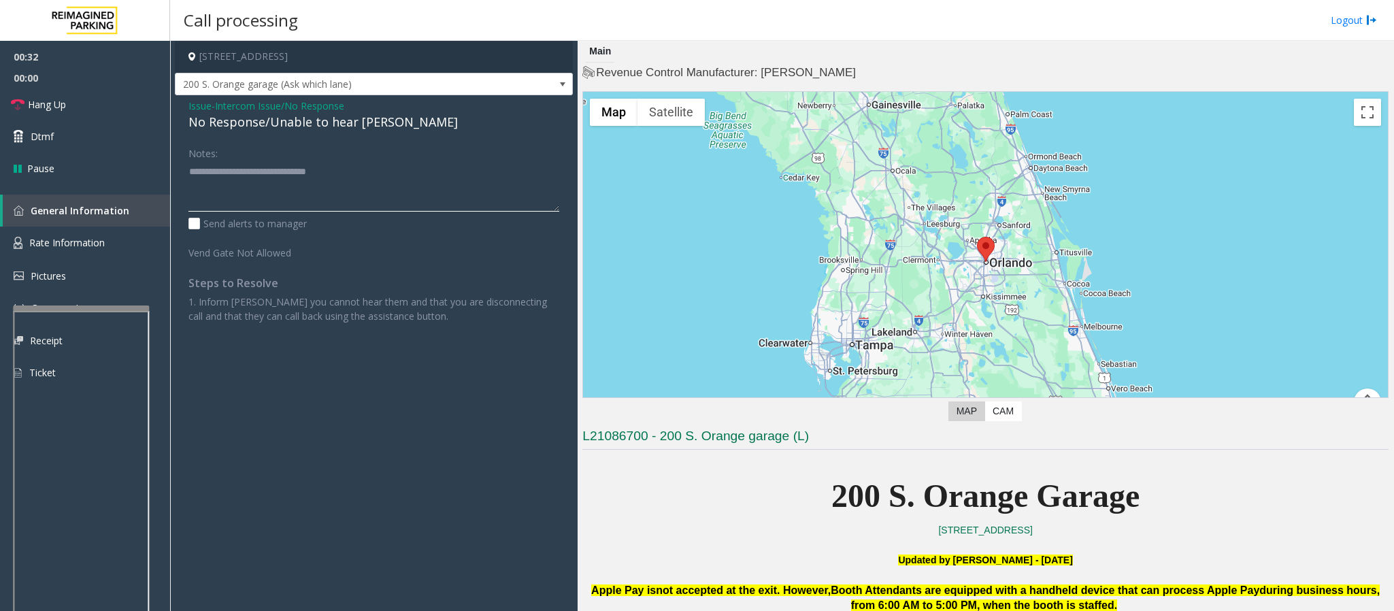
type textarea "**********"
click at [723, 500] on p "200 S. Orange Garage" at bounding box center [985, 496] width 806 height 52
click at [53, 101] on span "Hang Up" at bounding box center [47, 104] width 38 height 14
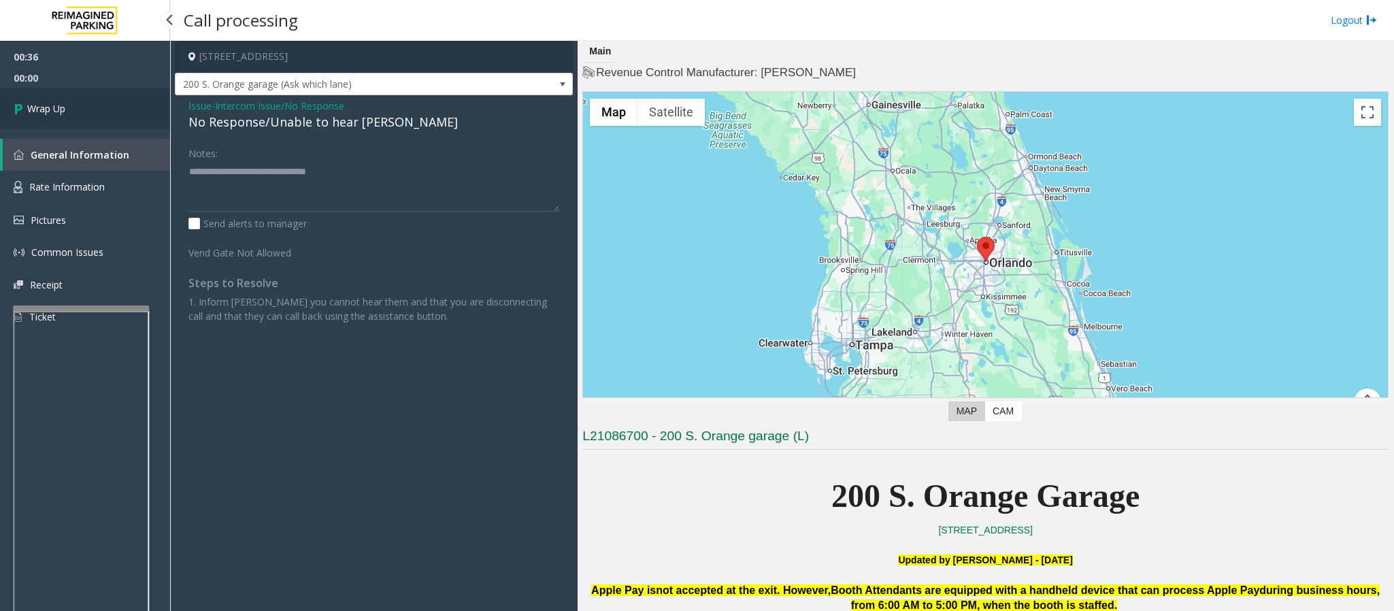
click at [60, 109] on span "Wrap Up" at bounding box center [46, 108] width 38 height 14
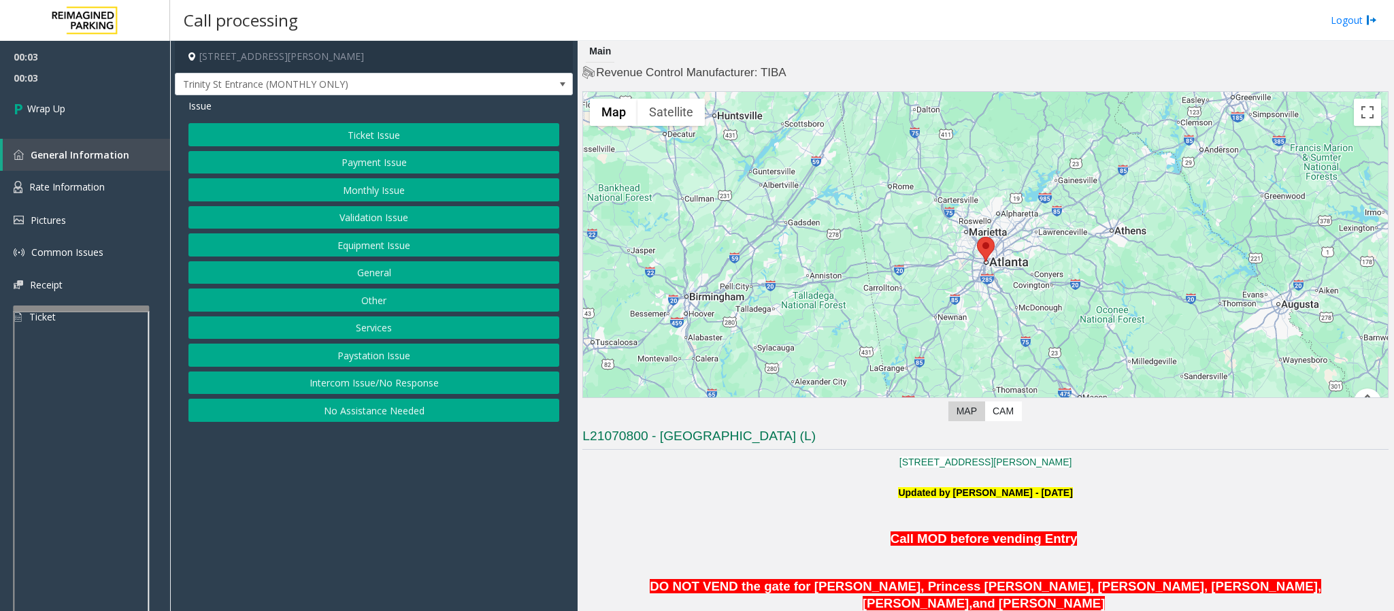
click at [433, 384] on button "Intercom Issue/No Response" at bounding box center [373, 383] width 371 height 23
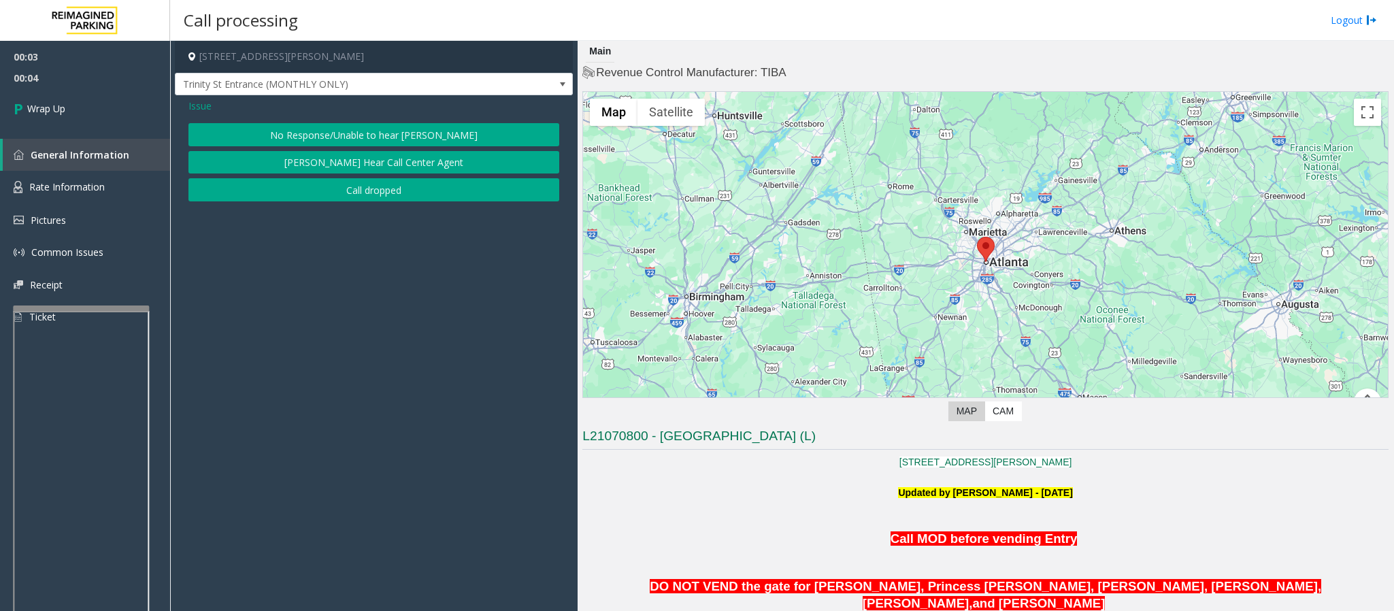
click at [344, 190] on button "Call dropped" at bounding box center [373, 189] width 371 height 23
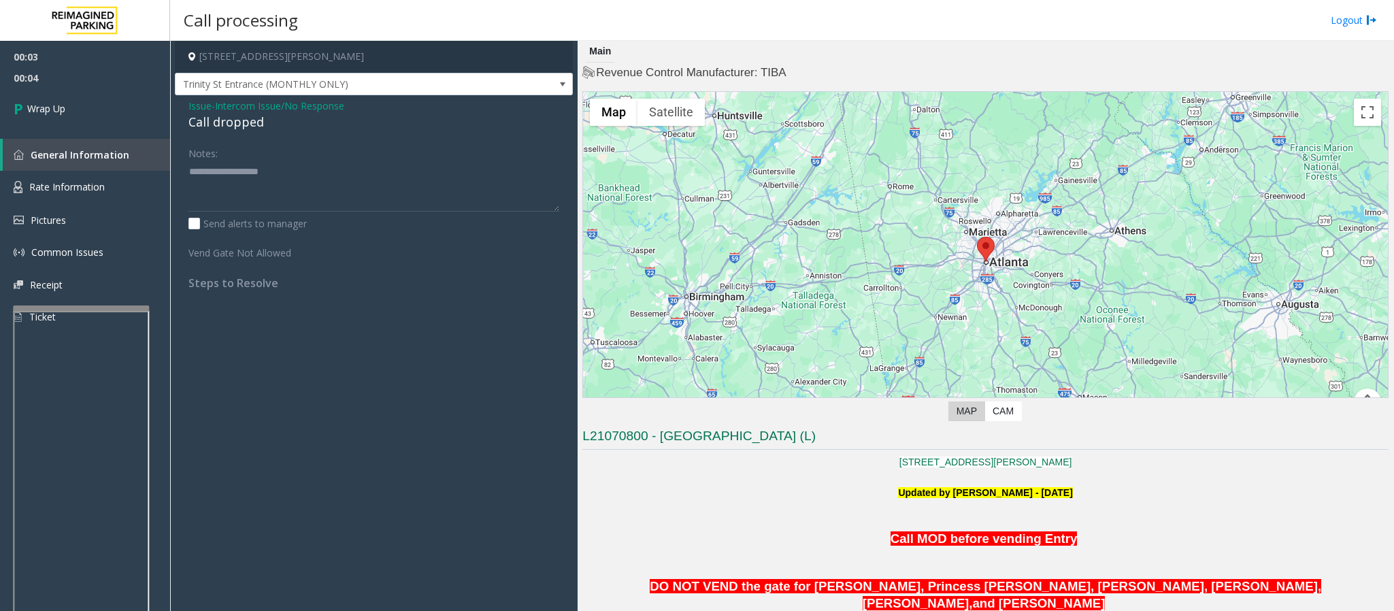
click at [231, 123] on div "Call dropped" at bounding box center [373, 122] width 371 height 18
type textarea "**********"
click at [41, 100] on link "Wrap Up" at bounding box center [85, 108] width 170 height 40
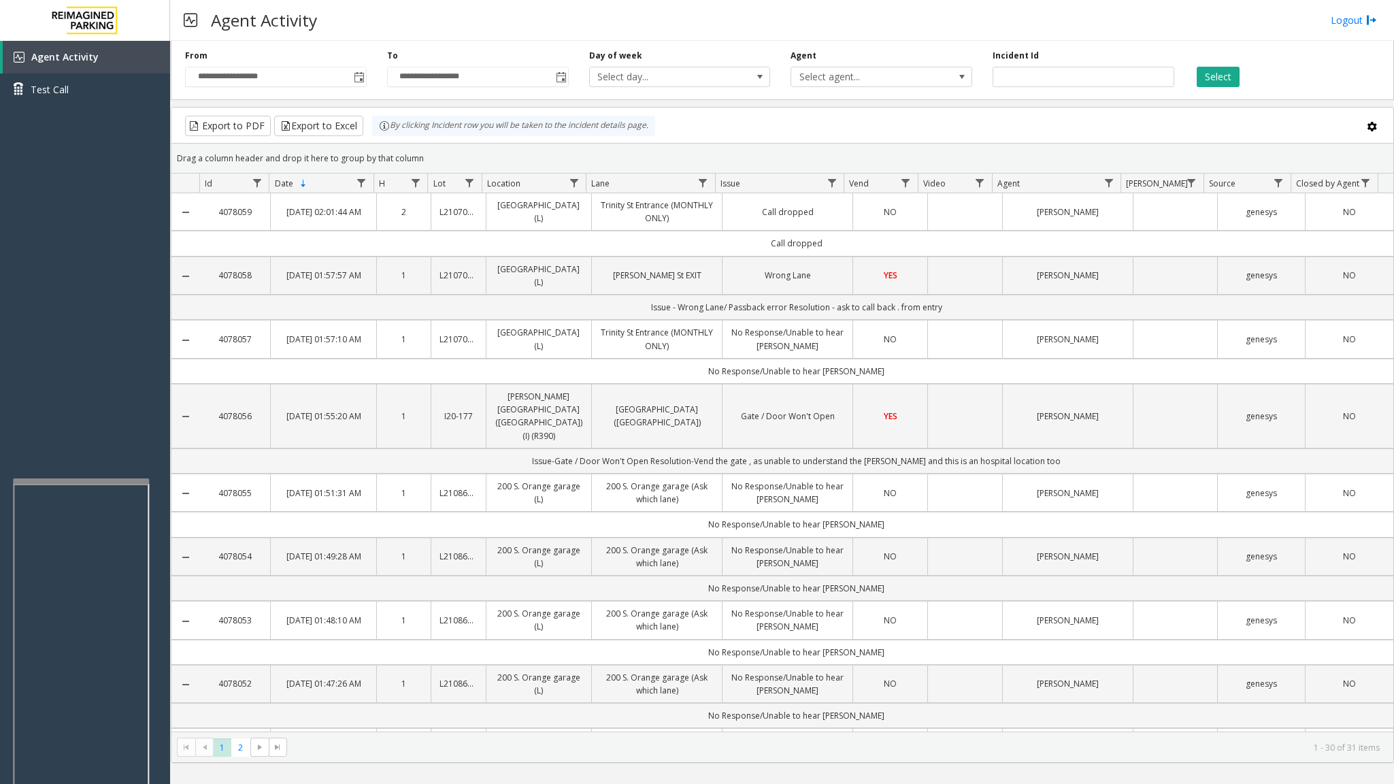
click at [508, 22] on div "Agent Activity Logout" at bounding box center [782, 20] width 1224 height 41
click at [88, 298] on div "Agent Activity Test Call" at bounding box center [85, 433] width 170 height 784
click at [641, 10] on div "Agent Activity Logout" at bounding box center [782, 20] width 1224 height 41
click at [354, 610] on td "No Response/Unable to hear [PERSON_NAME]" at bounding box center [796, 715] width 1194 height 25
click at [651, 512] on td "No Response/Unable to hear [PERSON_NAME]" at bounding box center [796, 524] width 1194 height 25
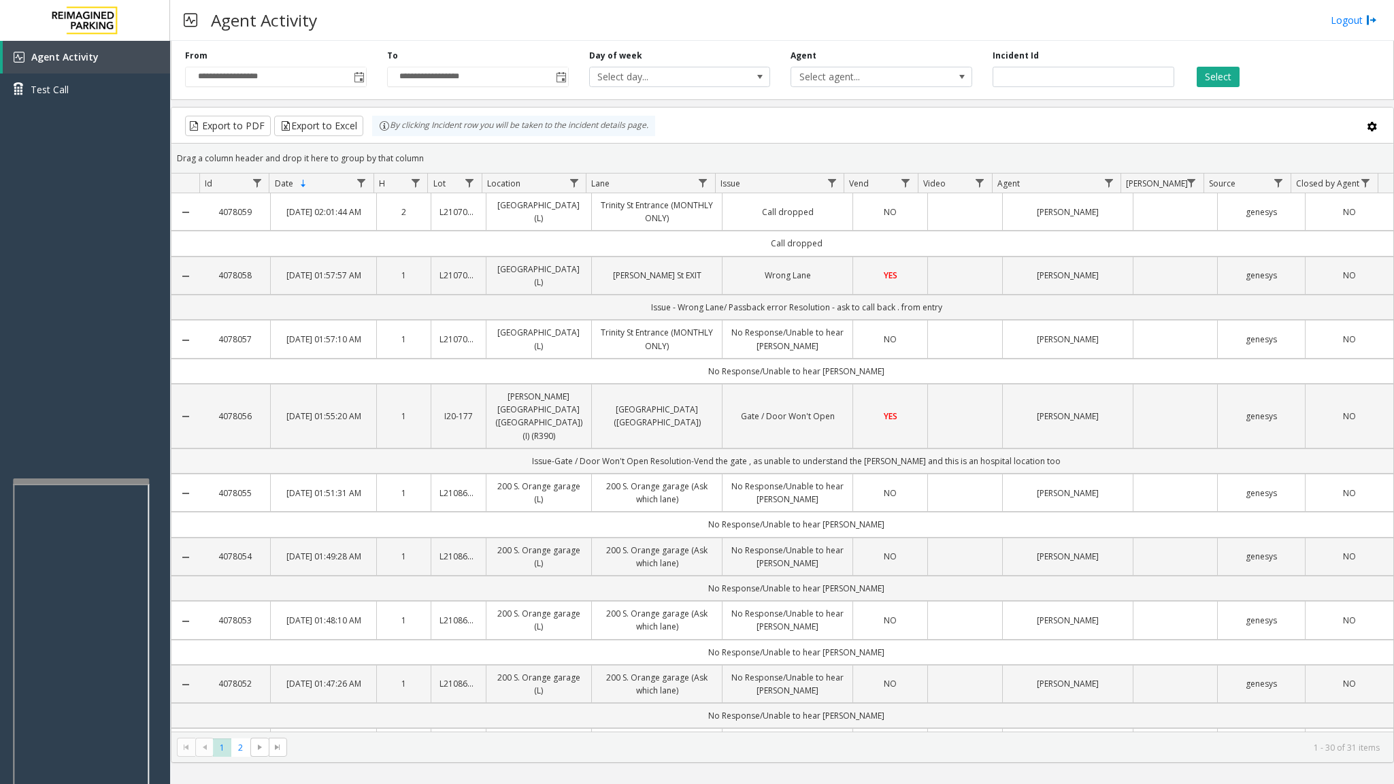
click at [697, 451] on td "Issue-Gate / Door Won't Open Resolution-Vend the gate , as unable to understand…" at bounding box center [796, 460] width 1194 height 25
click at [67, 331] on div "Agent Activity Test Call" at bounding box center [85, 433] width 170 height 784
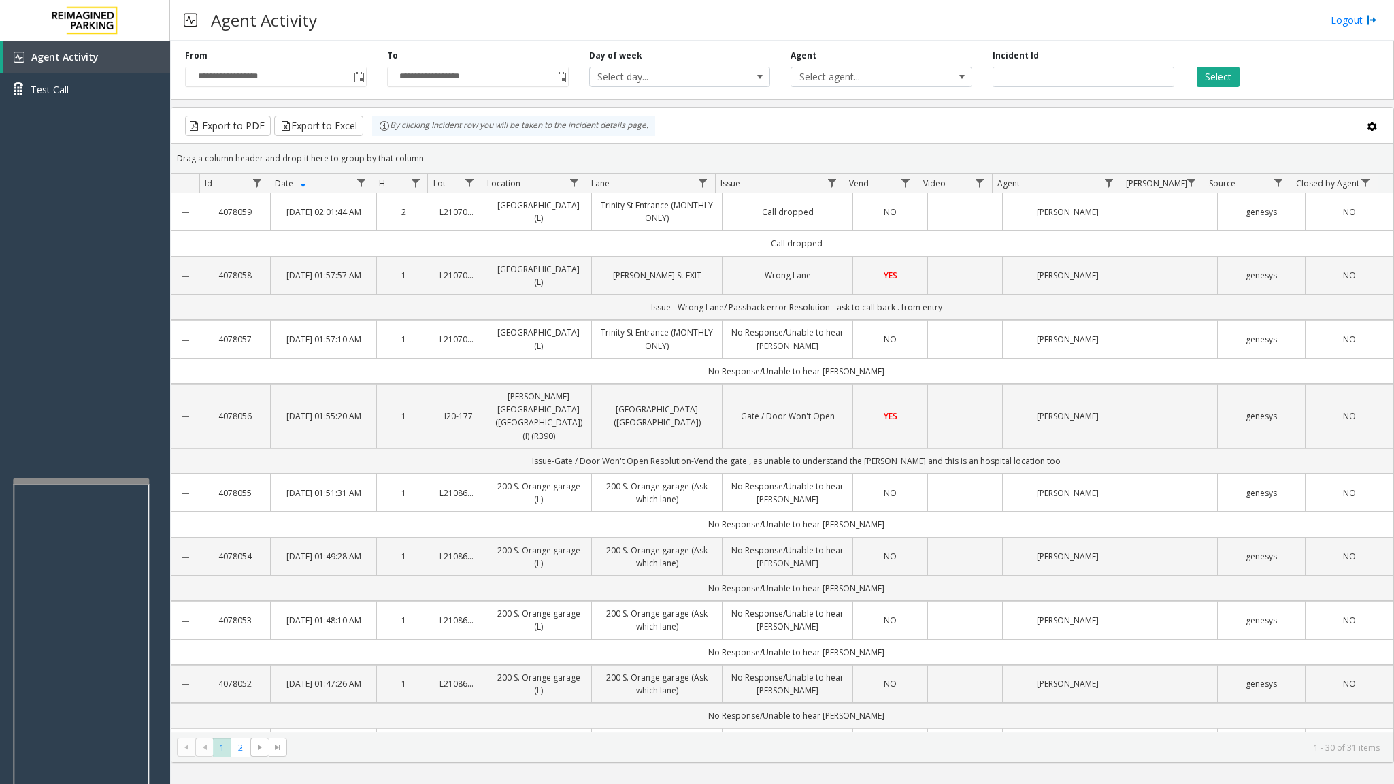
click at [615, 48] on div "**********" at bounding box center [782, 67] width 1223 height 65
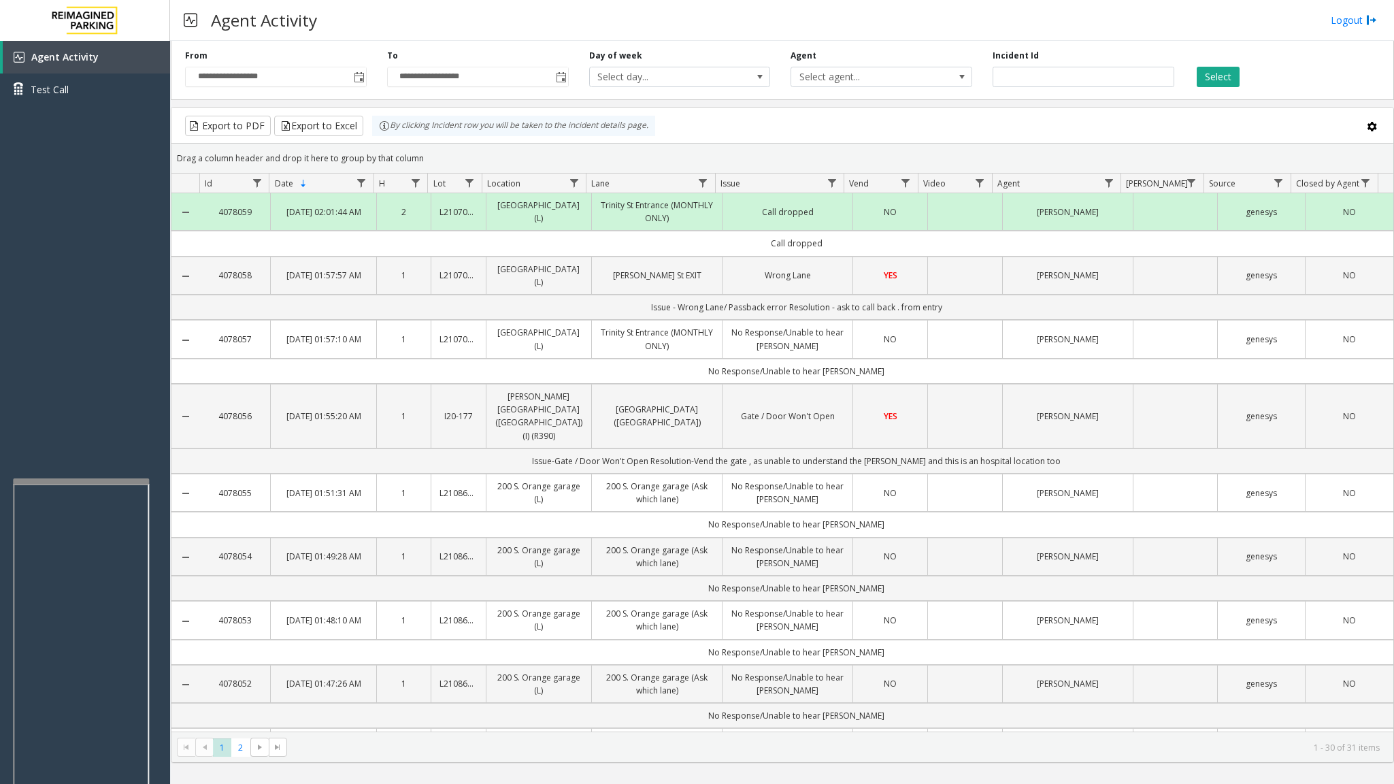
click at [706, 93] on div "**********" at bounding box center [782, 67] width 1223 height 65
click at [727, 106] on div "**********" at bounding box center [782, 398] width 1223 height 727
click at [731, 121] on div "Export to PDF Export to Excel By clicking Incident row you will be taken to the…" at bounding box center [782, 126] width 1199 height 20
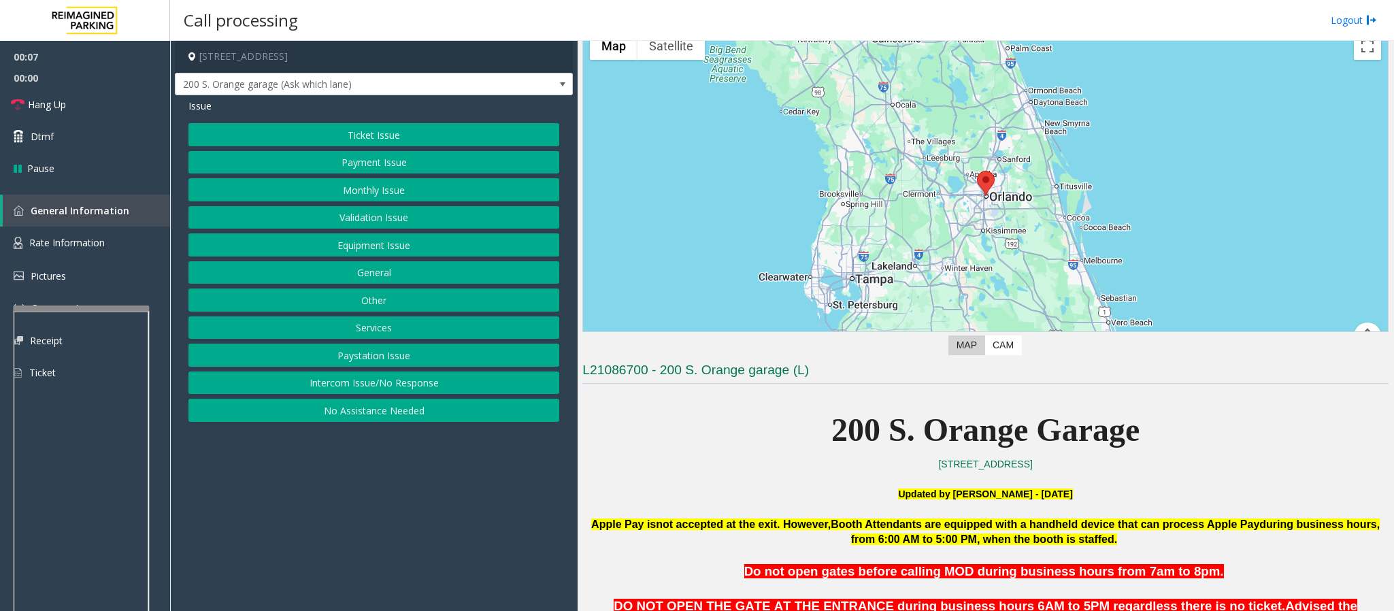
scroll to position [102, 0]
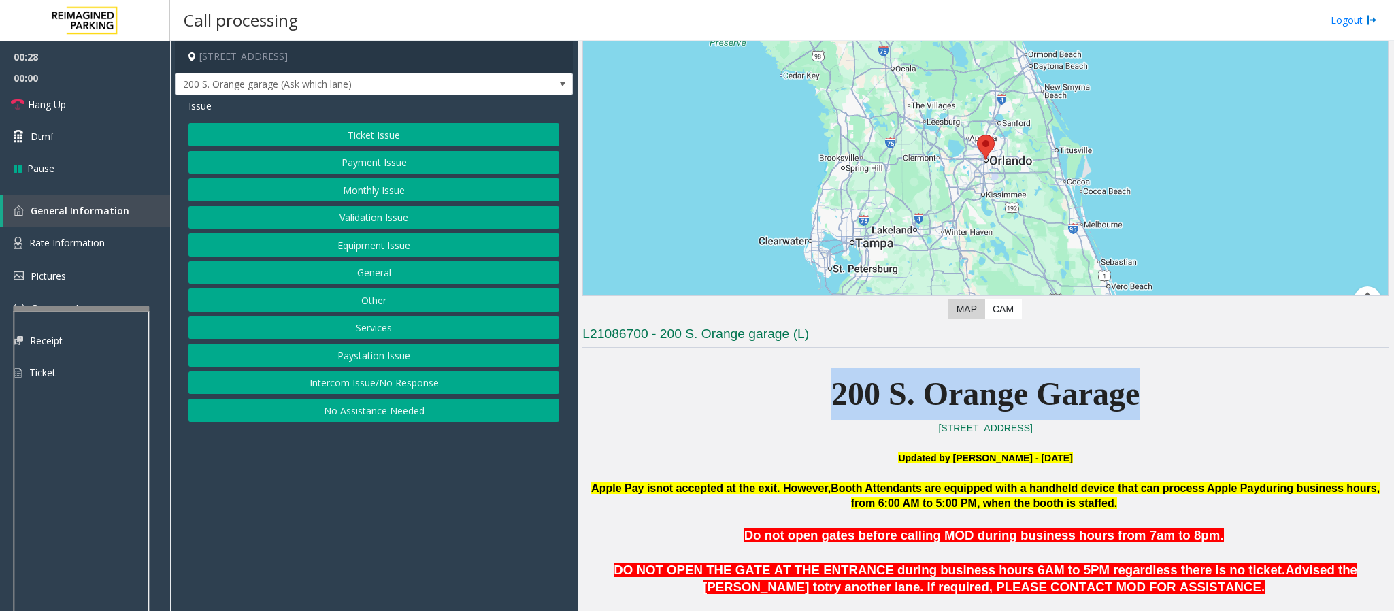
drag, startPoint x: 758, startPoint y: 391, endPoint x: 1170, endPoint y: 391, distance: 412.3
click at [1170, 391] on p "200 S. Orange Garage" at bounding box center [985, 394] width 806 height 52
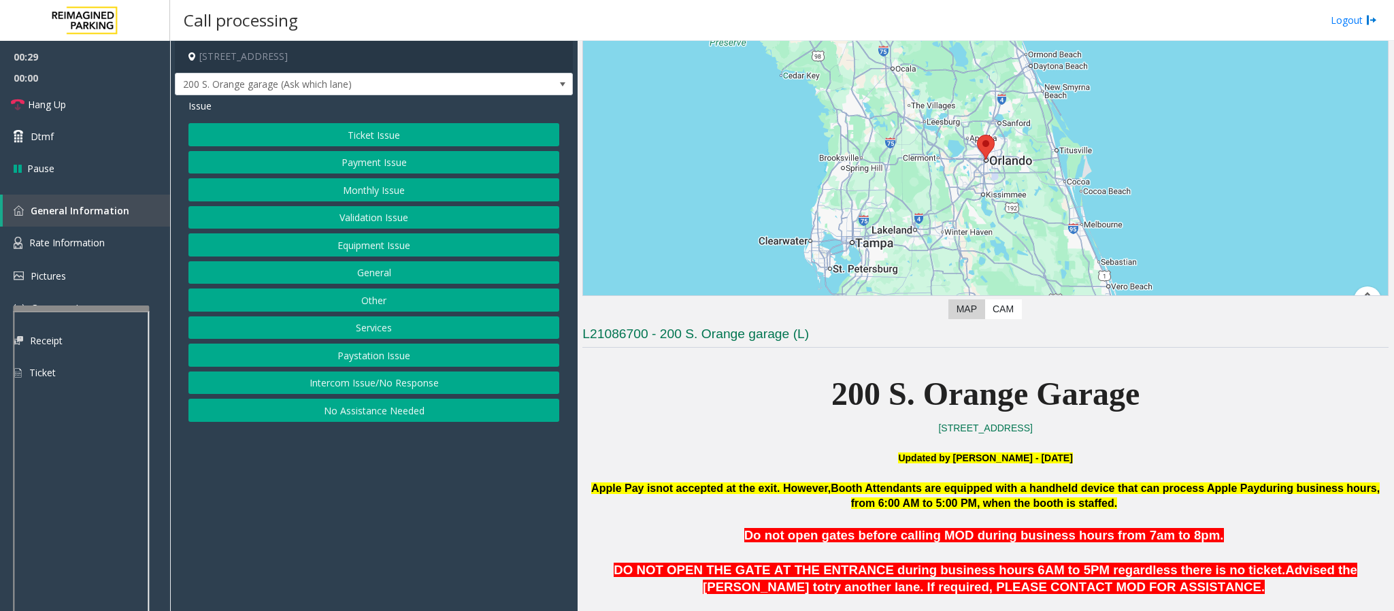
click at [350, 384] on button "Intercom Issue/No Response" at bounding box center [373, 383] width 371 height 23
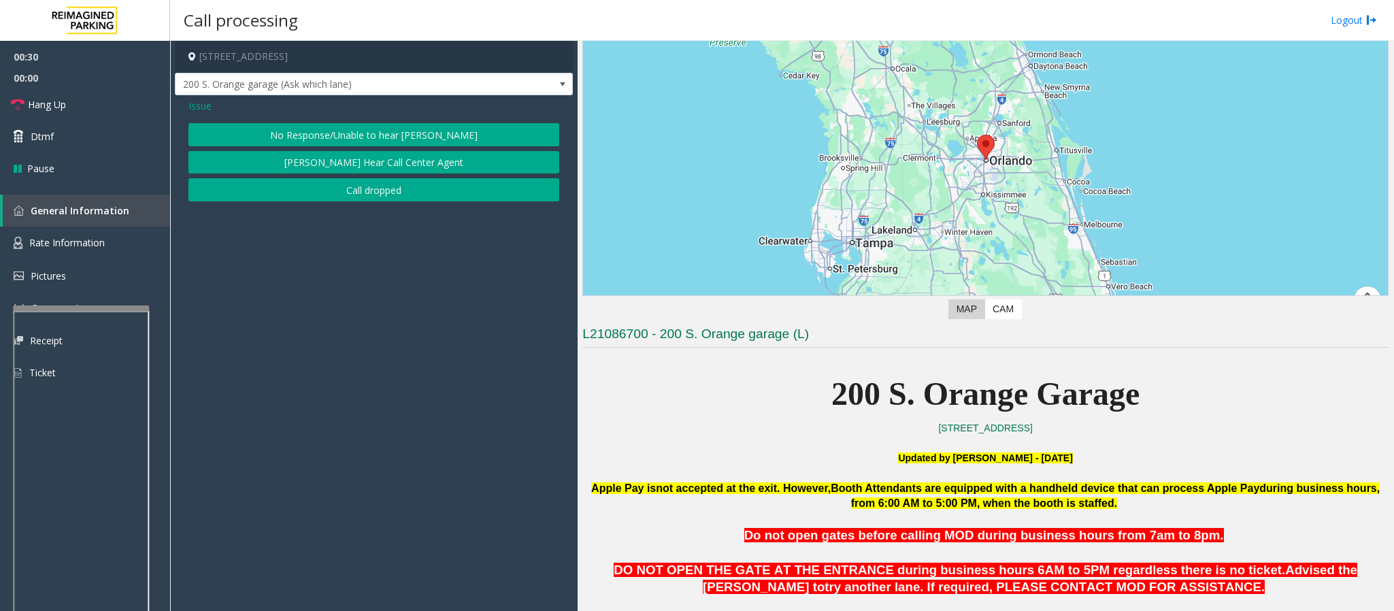
click at [318, 137] on button "No Response/Unable to hear [PERSON_NAME]" at bounding box center [373, 134] width 371 height 23
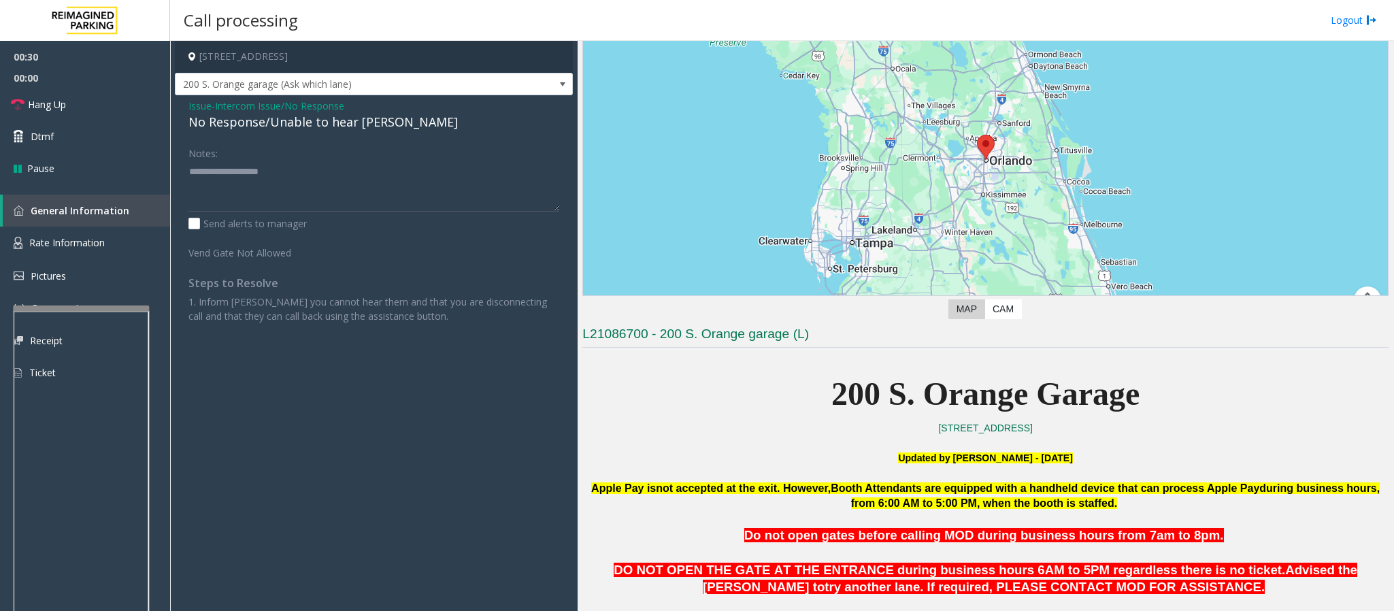
click at [316, 131] on div "No Response/Unable to hear [PERSON_NAME]" at bounding box center [373, 122] width 371 height 18
click at [386, 176] on textarea at bounding box center [373, 186] width 371 height 51
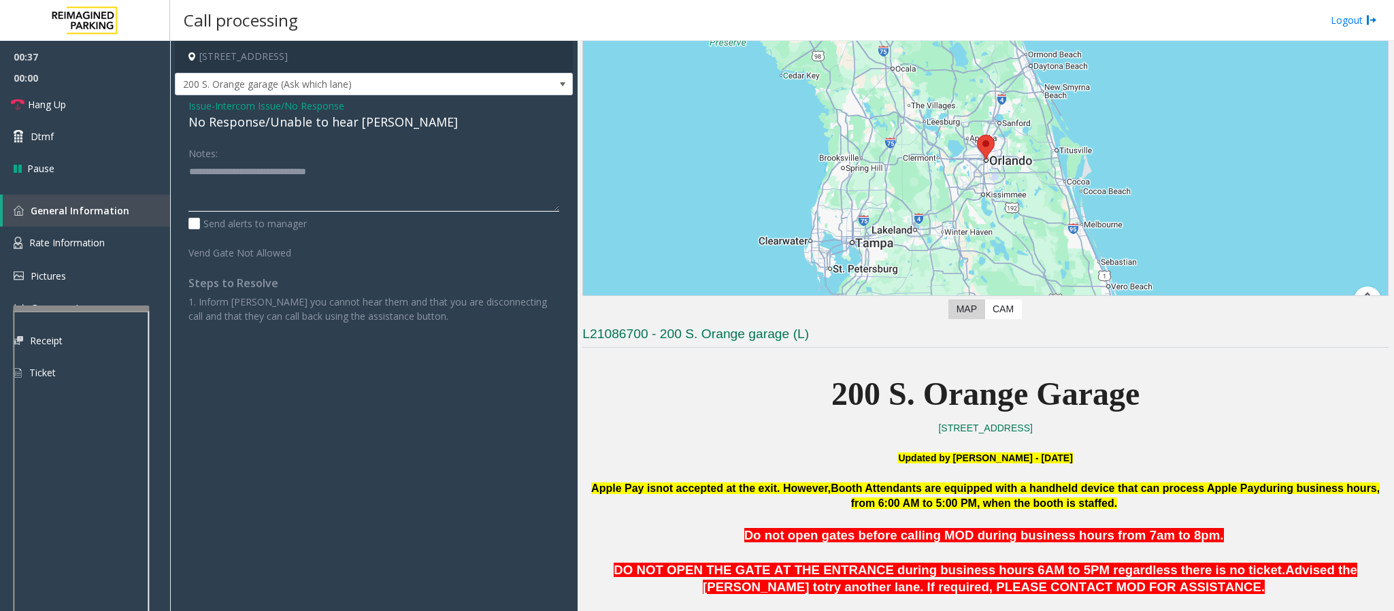
drag, startPoint x: 386, startPoint y: 176, endPoint x: 182, endPoint y: 178, distance: 204.8
click at [182, 178] on div "Notes: Send alerts to manager Vend Gate Not Allowed Steps to Resolve 1. Inform …" at bounding box center [373, 233] width 391 height 182
click at [188, 188] on textarea at bounding box center [373, 186] width 371 height 51
drag, startPoint x: 366, startPoint y: 174, endPoint x: 186, endPoint y: 180, distance: 180.4
click at [186, 180] on div "Notes: Send alerts to manager Vend Gate Not Allowed Steps to Resolve 1. Inform …" at bounding box center [373, 233] width 391 height 182
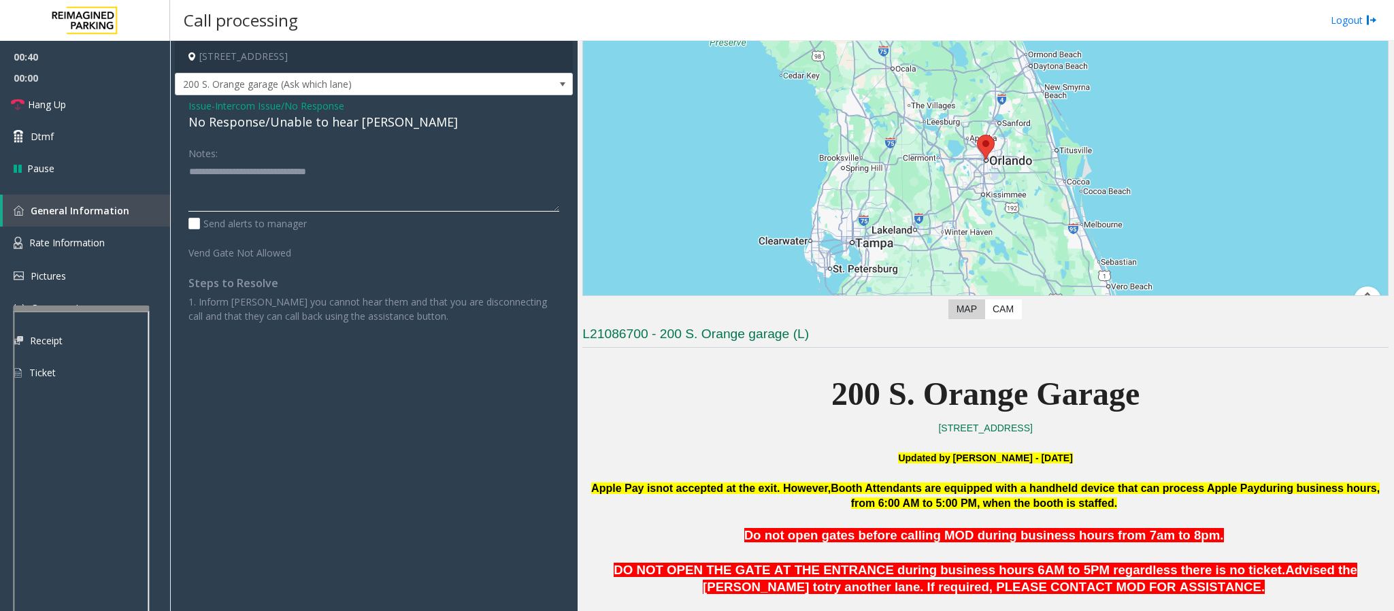
click at [195, 188] on textarea at bounding box center [373, 186] width 371 height 51
type textarea "**********"
click at [52, 111] on span "Hang Up" at bounding box center [47, 104] width 38 height 14
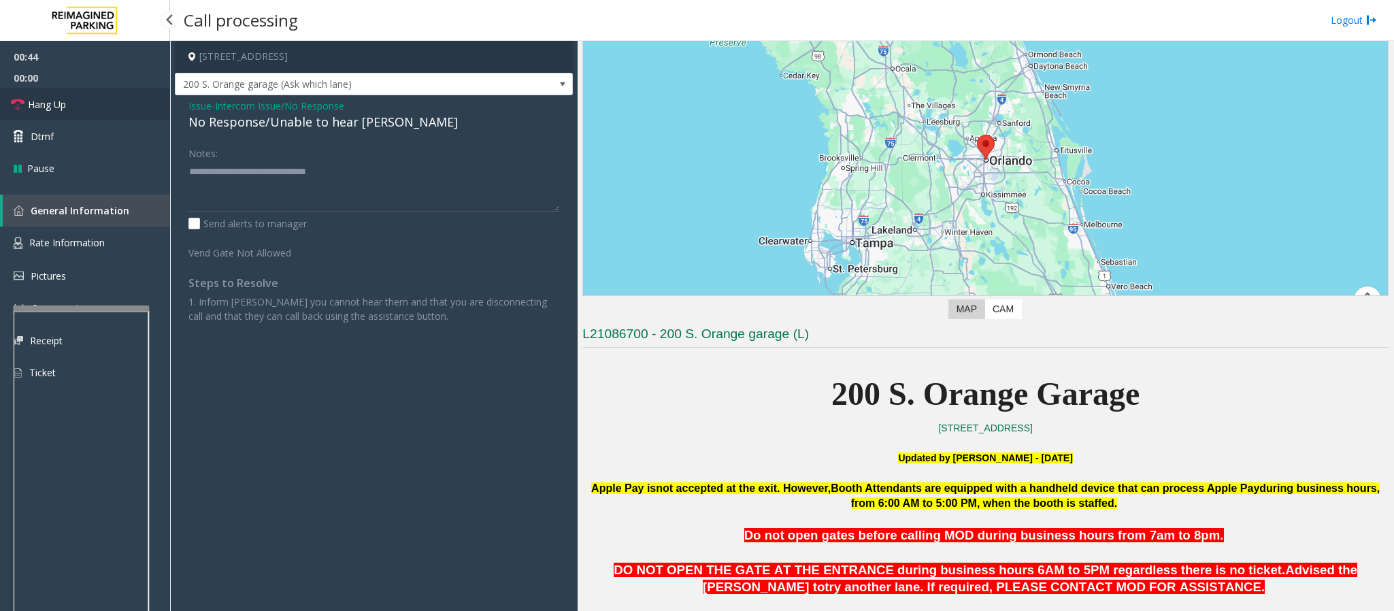
click at [52, 111] on span "Hang Up" at bounding box center [47, 104] width 38 height 14
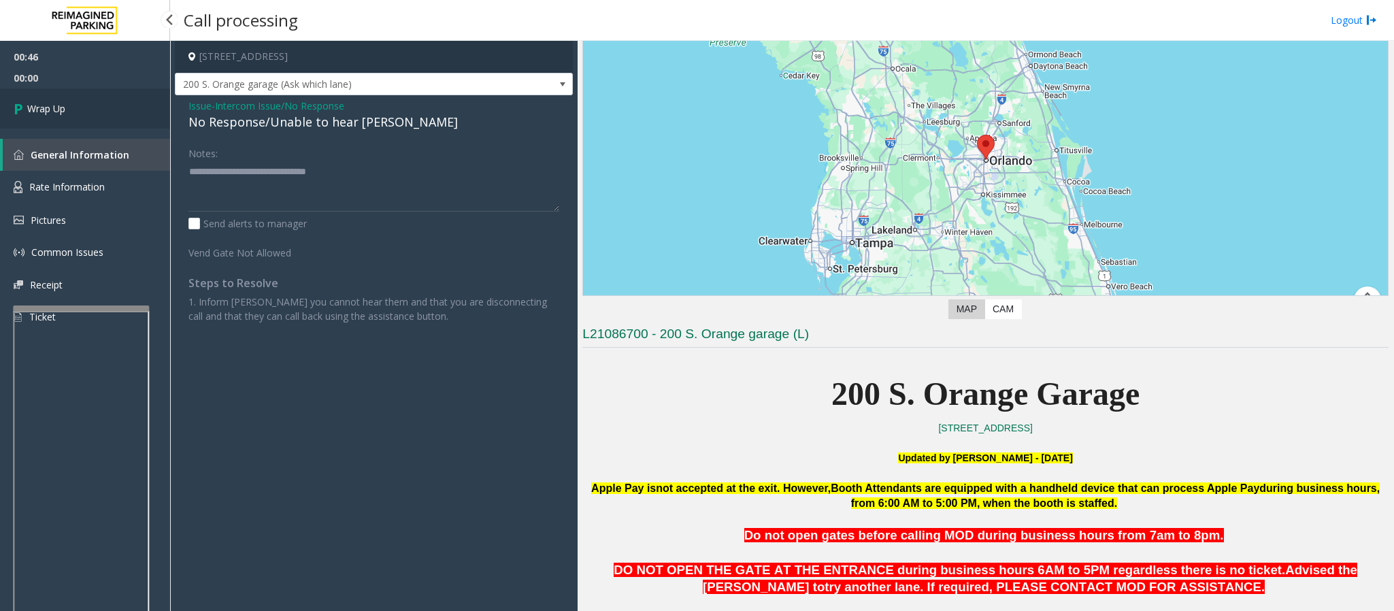
click at [64, 113] on span "Wrap Up" at bounding box center [46, 108] width 38 height 14
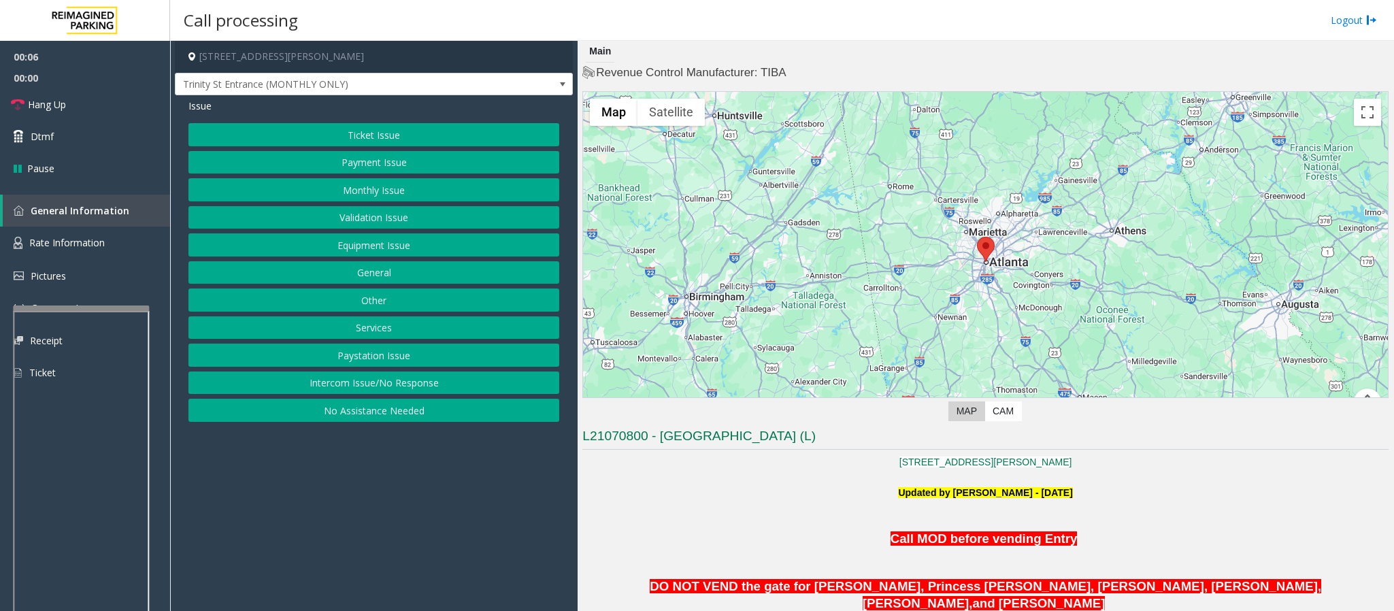
click at [337, 384] on button "Intercom Issue/No Response" at bounding box center [373, 383] width 371 height 23
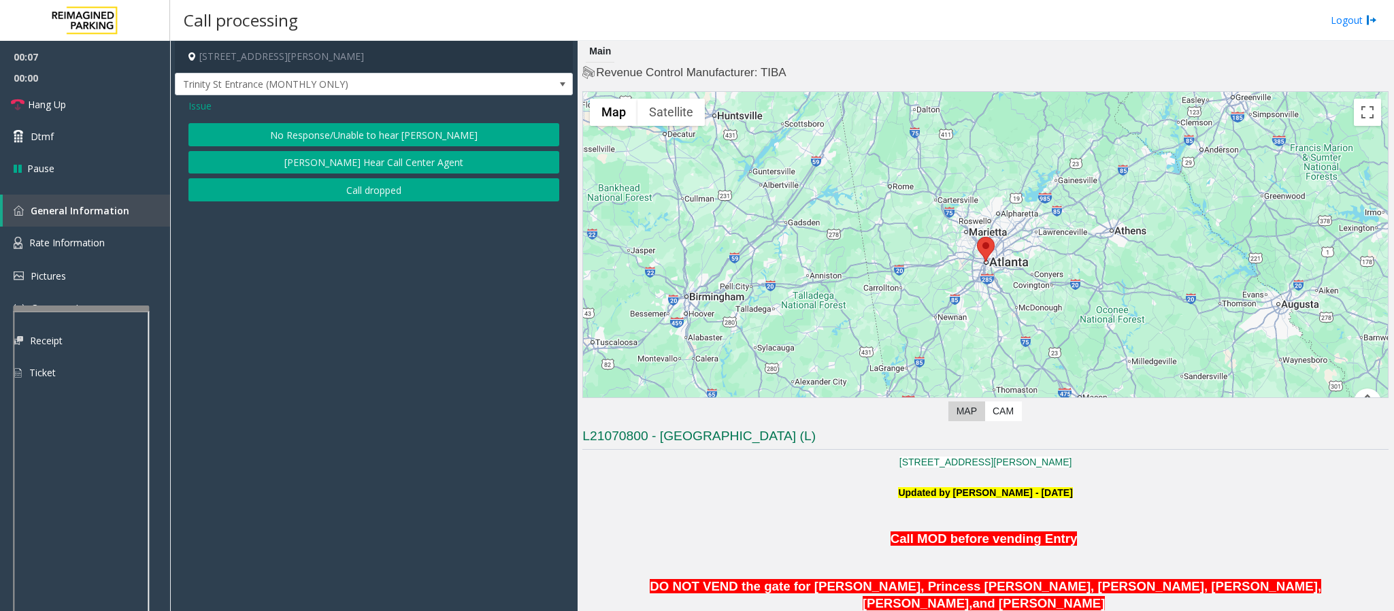
click at [299, 125] on button "No Response/Unable to hear [PERSON_NAME]" at bounding box center [373, 134] width 371 height 23
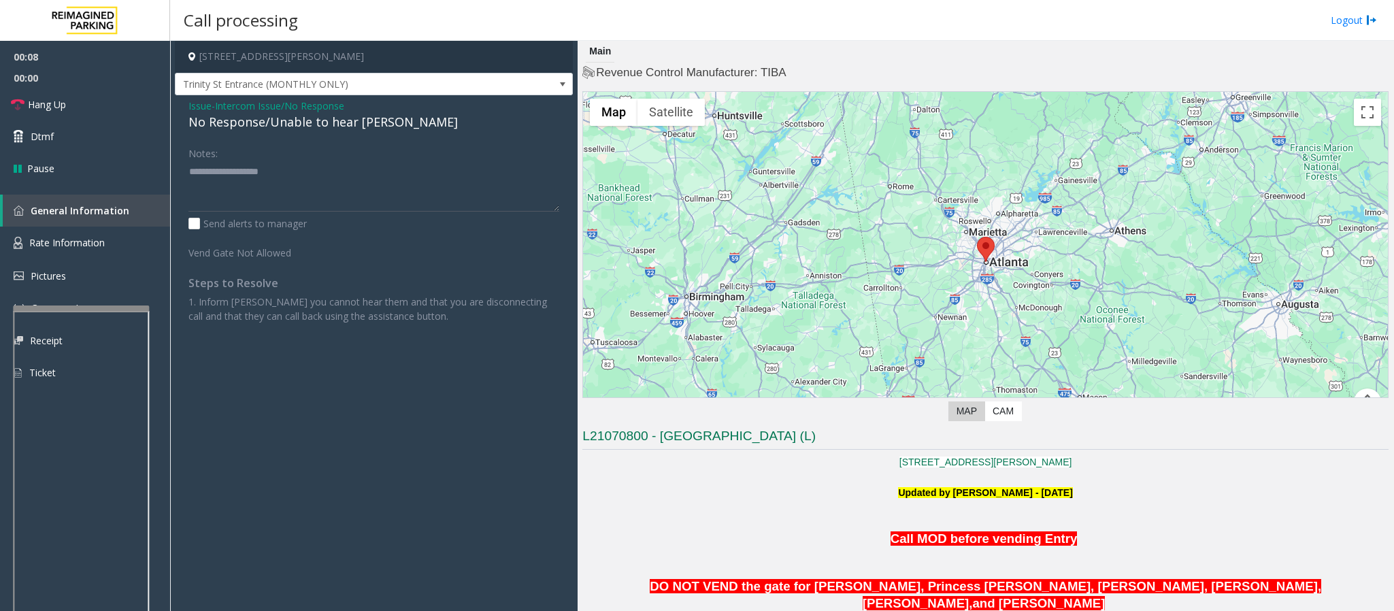
click at [282, 127] on div "No Response/Unable to hear [PERSON_NAME]" at bounding box center [373, 122] width 371 height 18
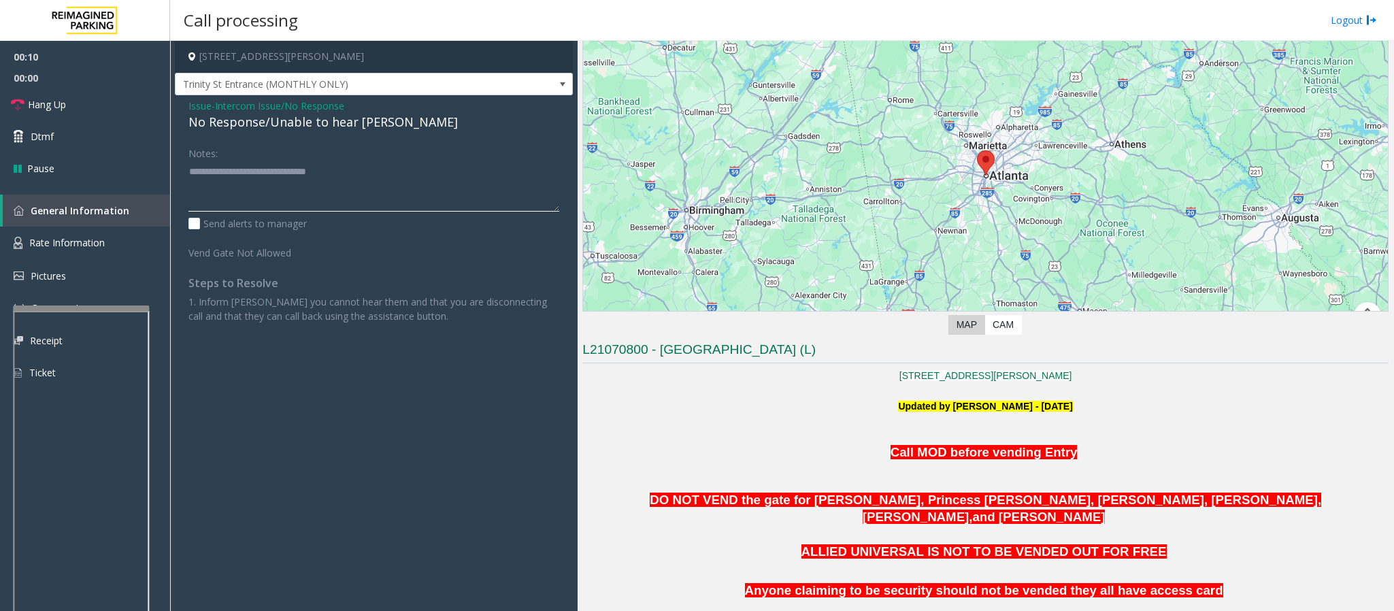
scroll to position [306, 0]
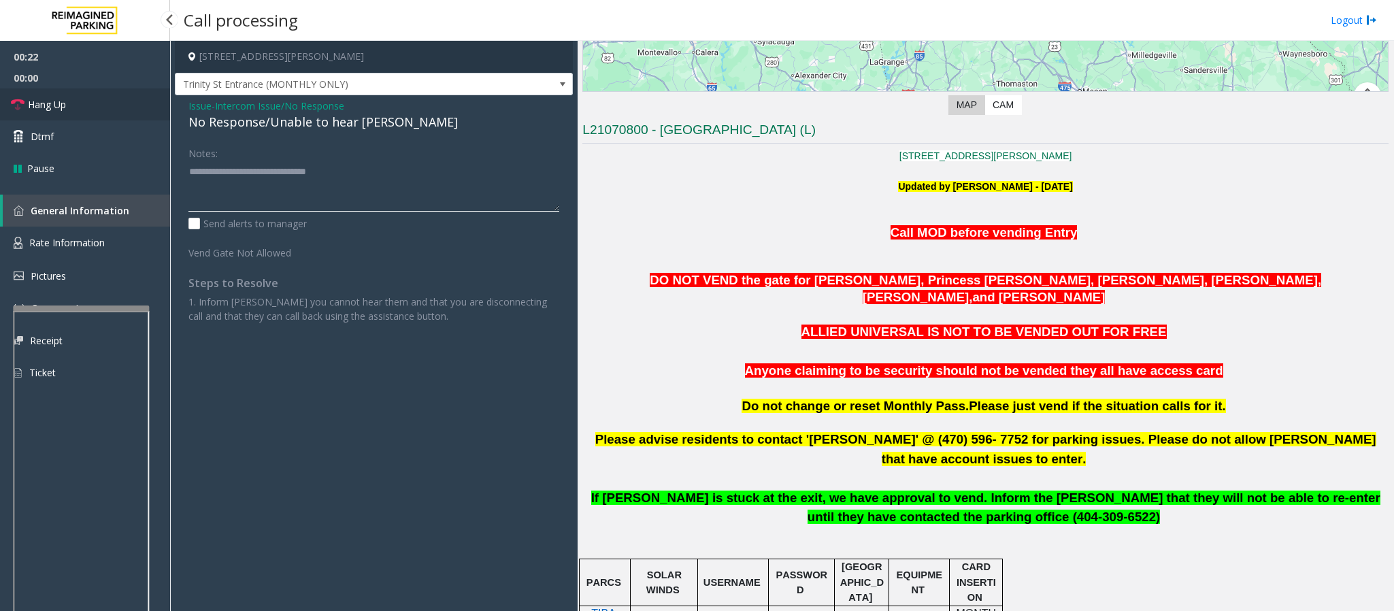
type textarea "**********"
click at [64, 103] on span "Hang Up" at bounding box center [47, 104] width 38 height 14
click at [80, 104] on link "Hang Up" at bounding box center [85, 104] width 170 height 32
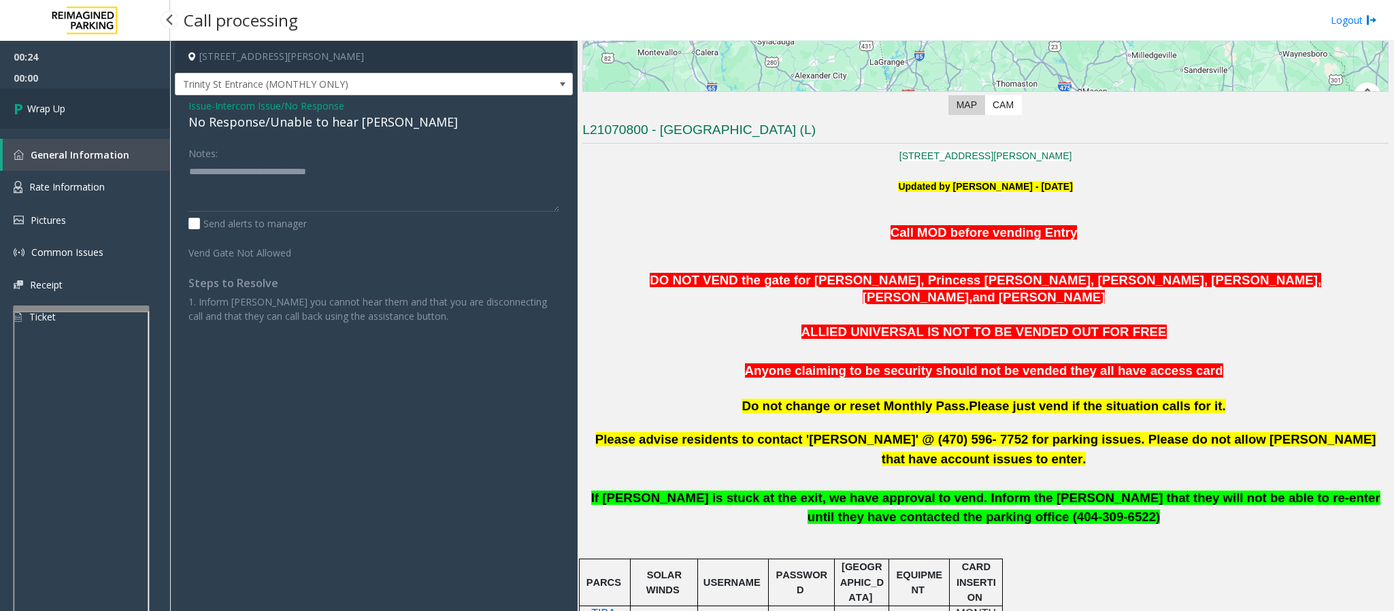
click at [80, 104] on link "Wrap Up" at bounding box center [85, 108] width 170 height 40
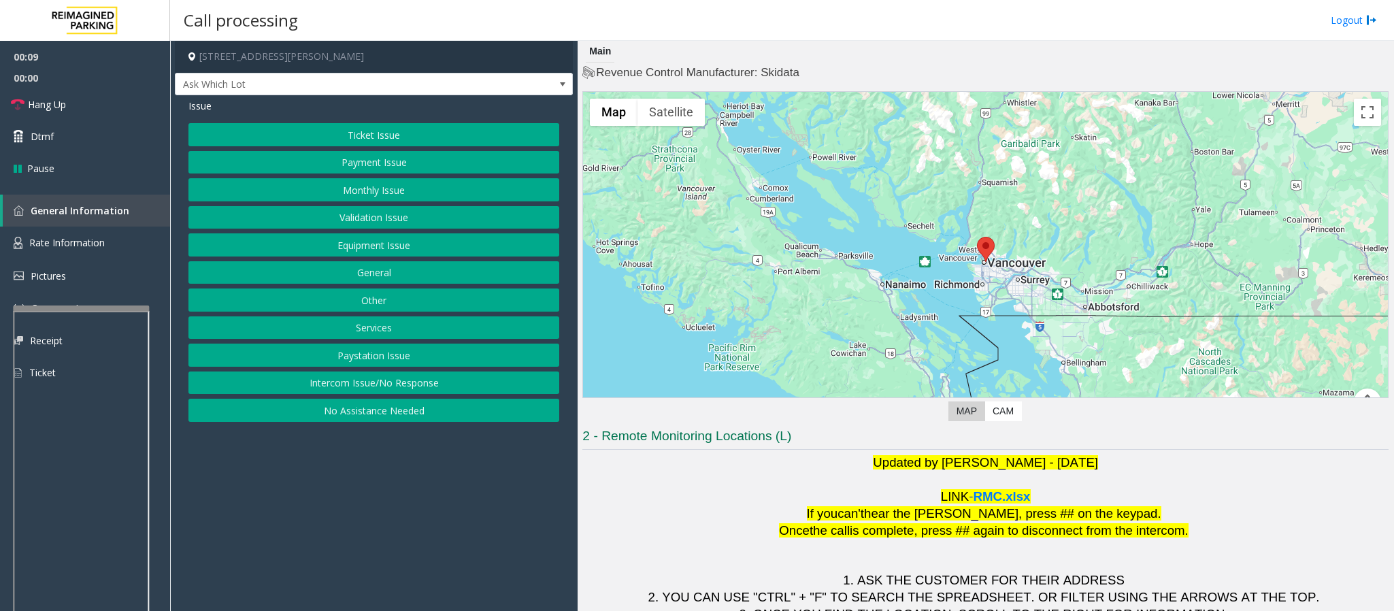
click at [384, 417] on button "No Assistance Needed" at bounding box center [373, 410] width 371 height 23
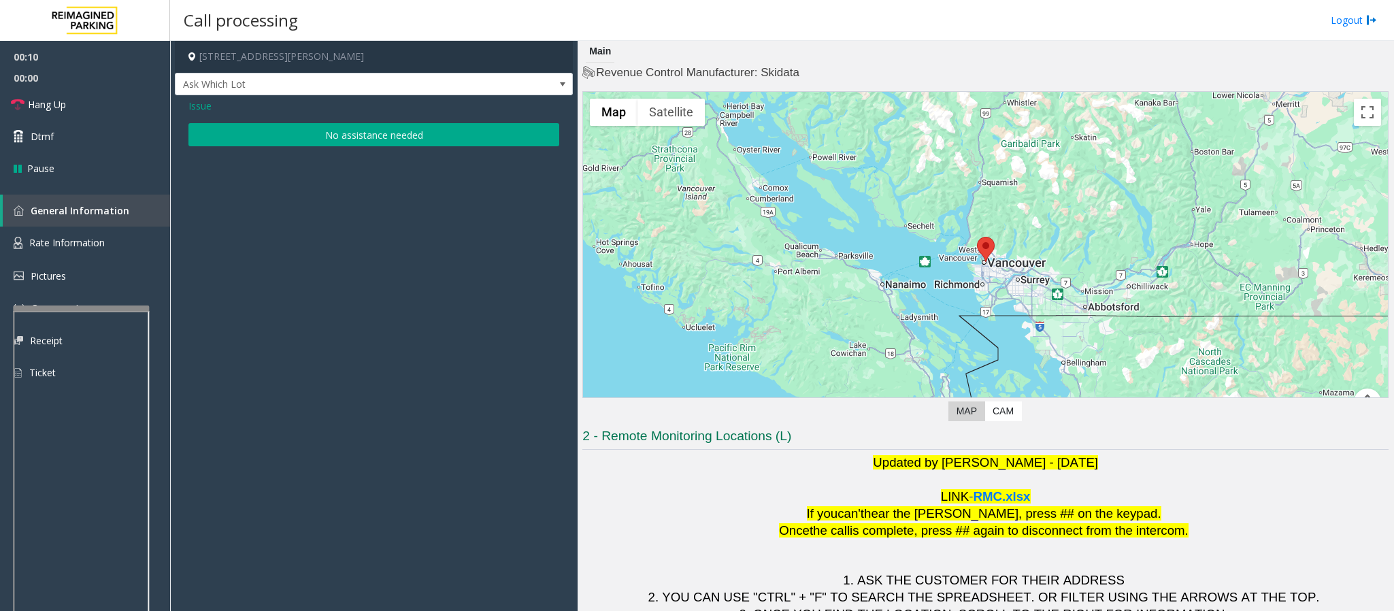
click at [256, 137] on button "No assistance needed" at bounding box center [373, 134] width 371 height 23
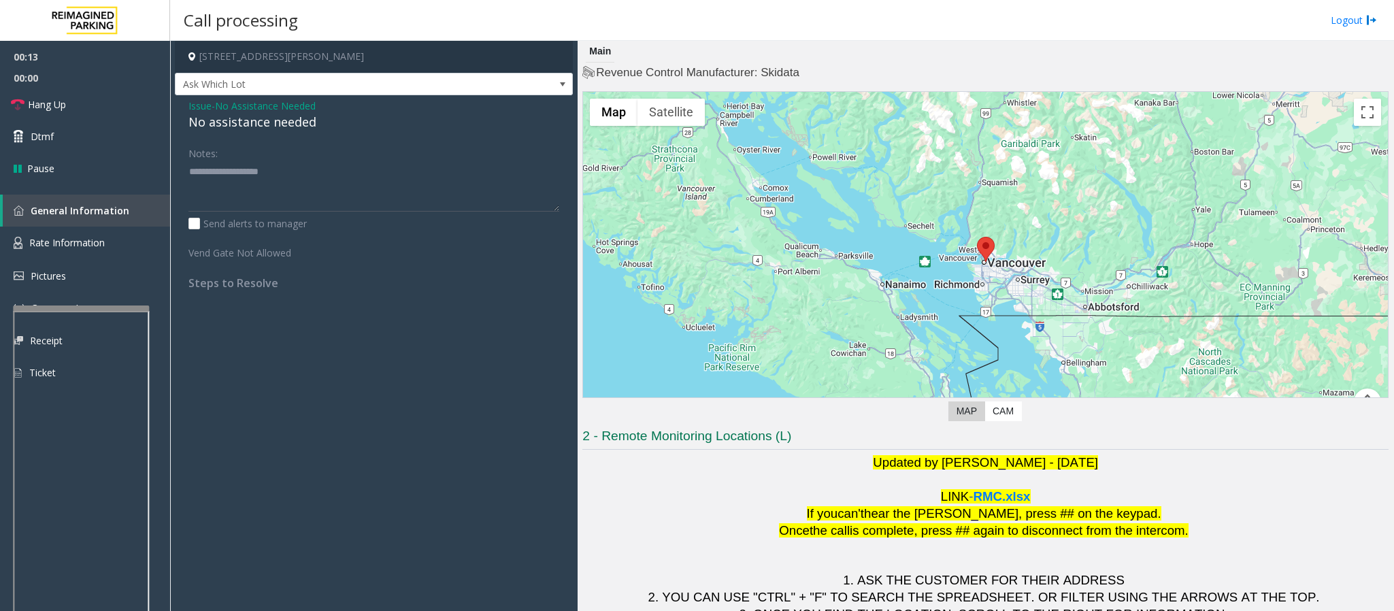
click at [202, 103] on span "Issue" at bounding box center [199, 106] width 23 height 14
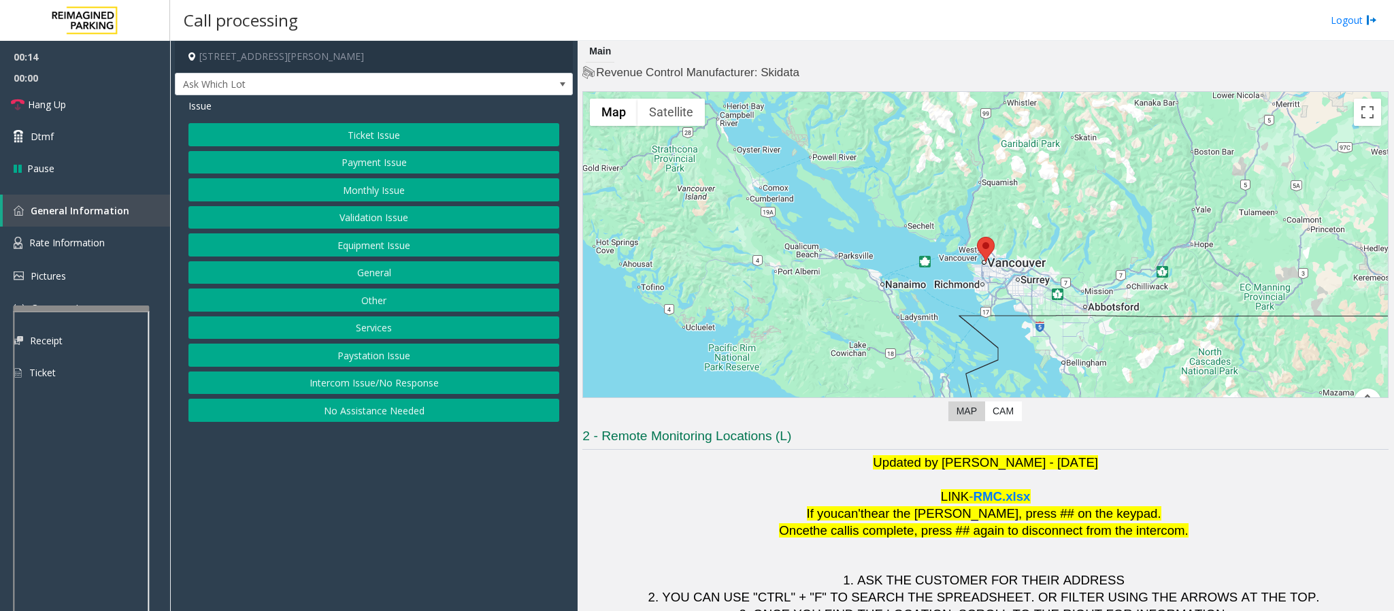
click at [308, 394] on button "Intercom Issue/No Response" at bounding box center [373, 383] width 371 height 23
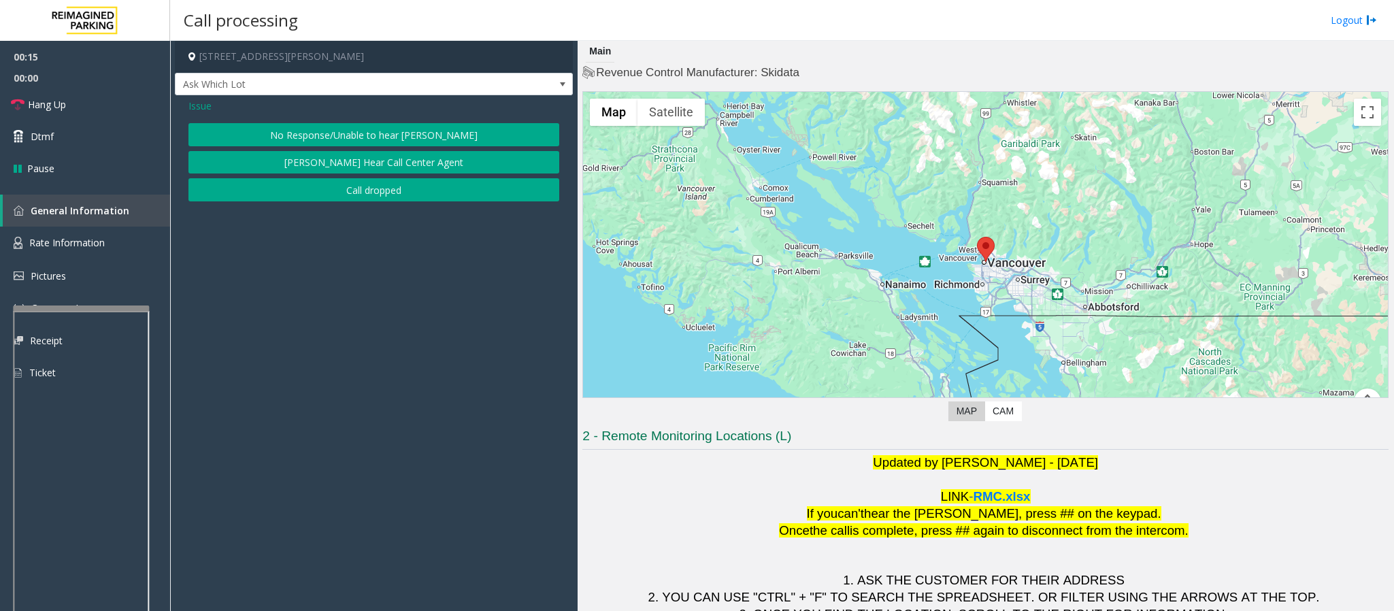
click at [252, 131] on button "No Response/Unable to hear [PERSON_NAME]" at bounding box center [373, 134] width 371 height 23
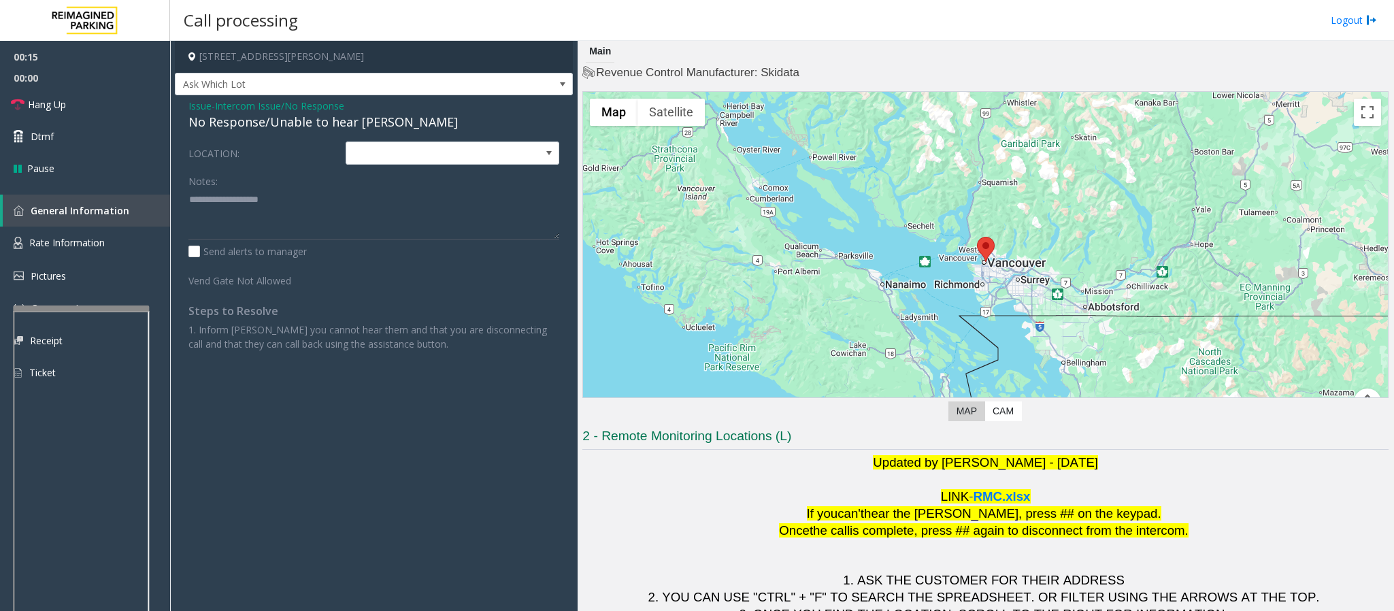
click at [253, 127] on div "No Response/Unable to hear [PERSON_NAME]" at bounding box center [373, 122] width 371 height 18
type textarea "**********"
click at [59, 108] on span "Hang Up" at bounding box center [47, 104] width 38 height 14
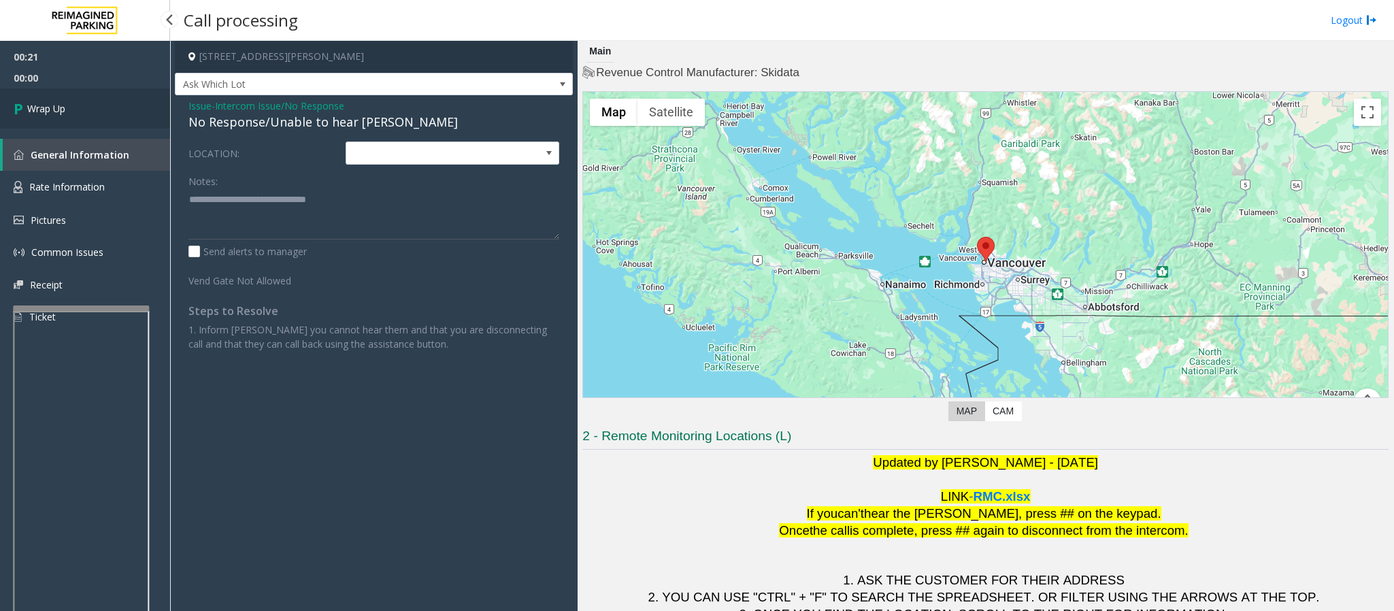
click at [84, 106] on link "Wrap Up" at bounding box center [85, 108] width 170 height 40
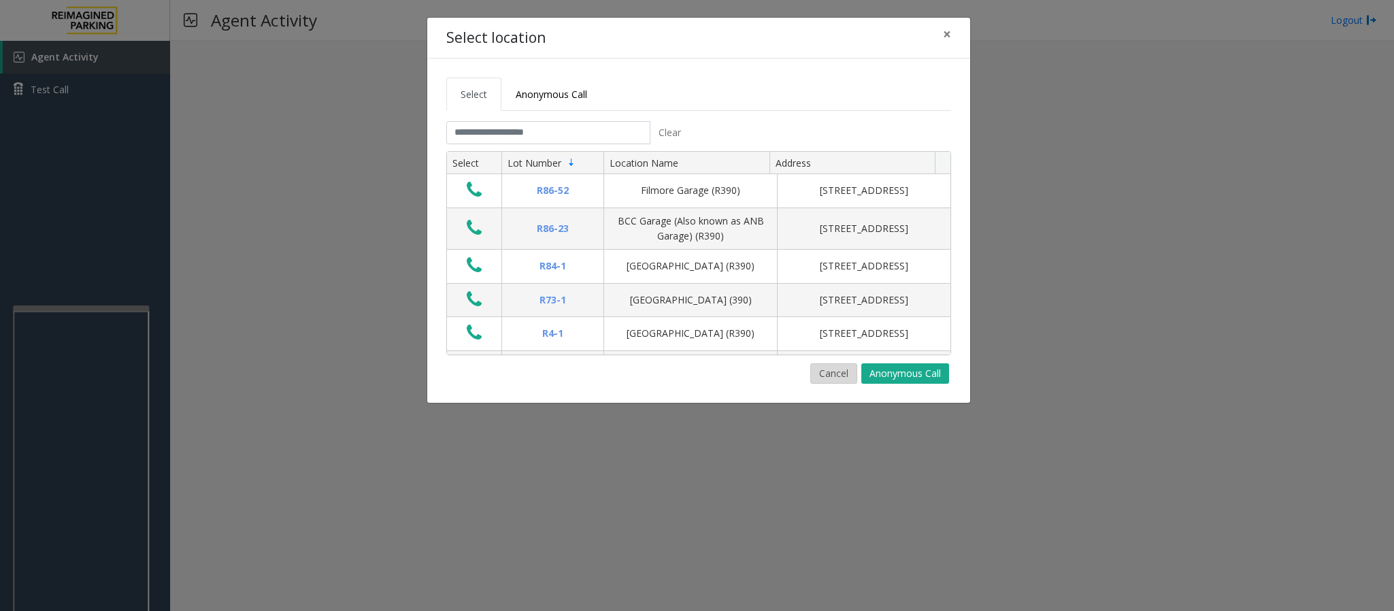
click at [817, 380] on button "Cancel" at bounding box center [833, 373] width 47 height 20
